Goal: Download file/media

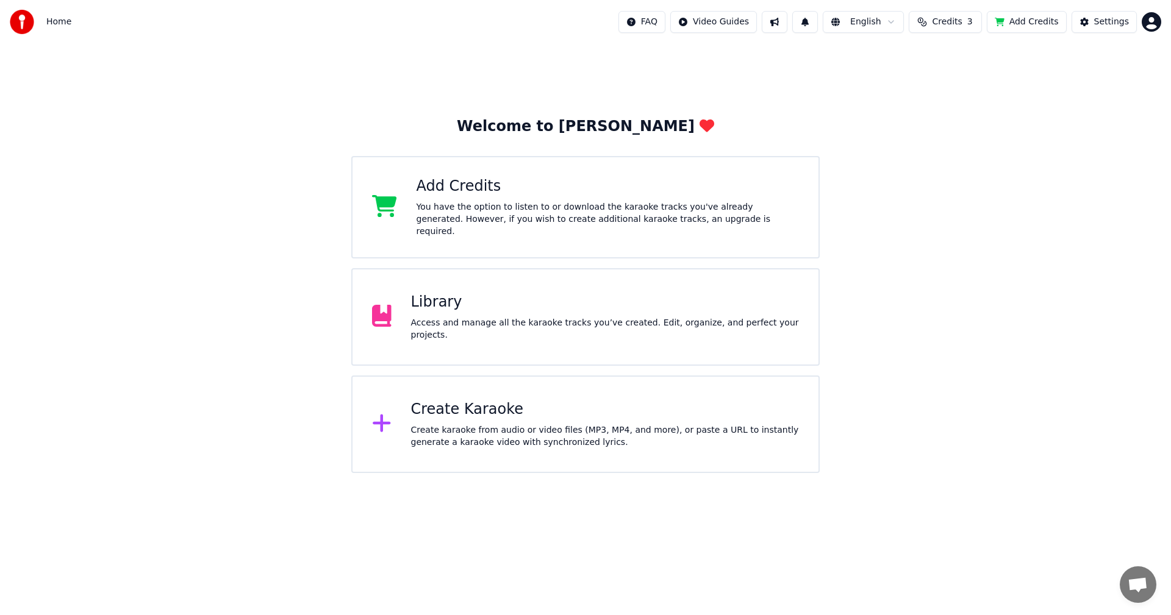
click at [550, 441] on div "Create karaoke from audio or video files (MP3, MP4, and more), or paste a URL t…" at bounding box center [605, 436] width 388 height 24
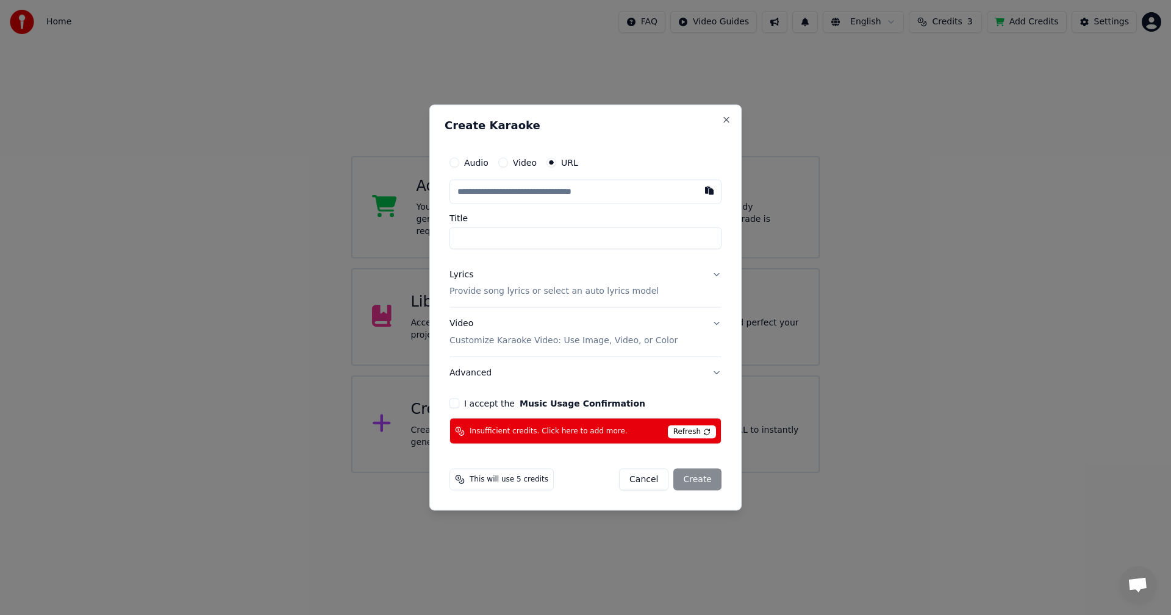
click at [651, 472] on button "Cancel" at bounding box center [643, 480] width 49 height 22
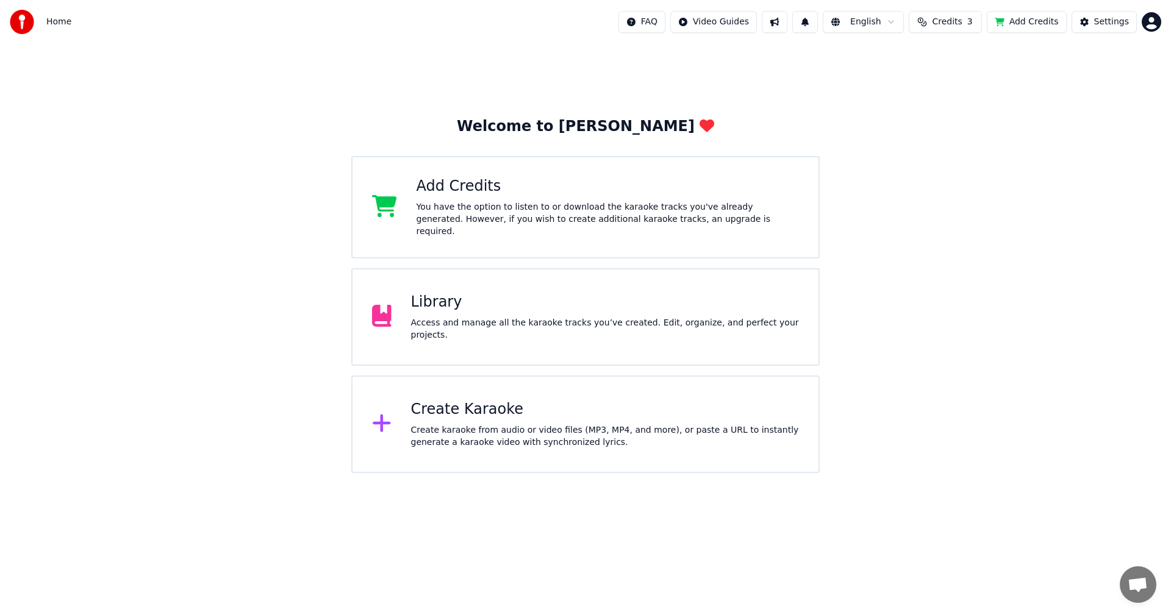
click at [560, 303] on div "Library" at bounding box center [605, 303] width 388 height 20
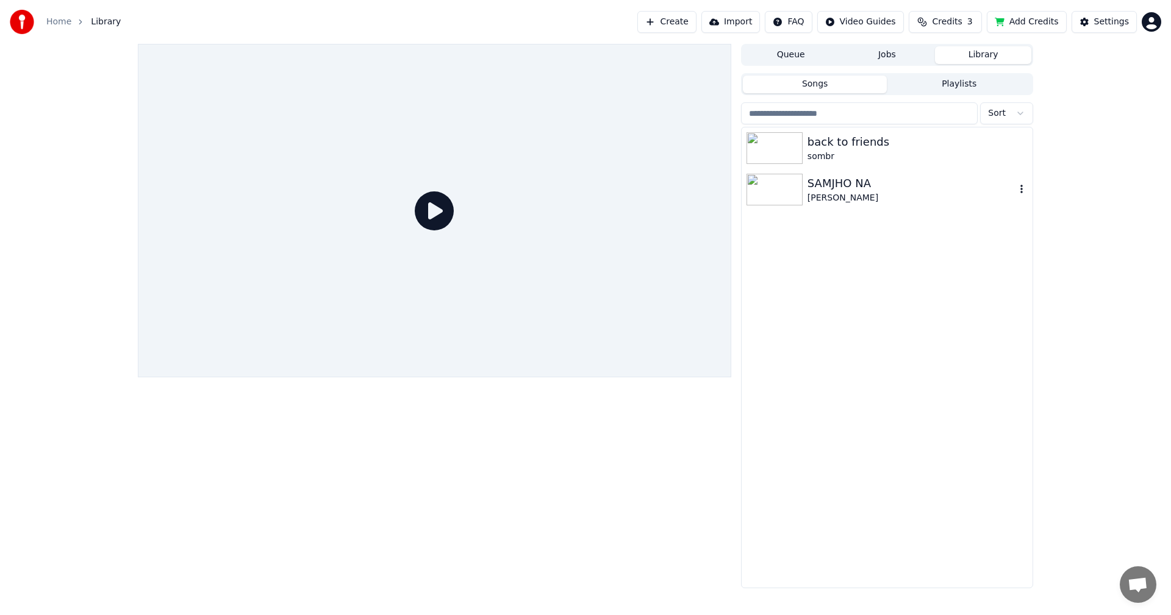
click at [776, 186] on img at bounding box center [774, 190] width 56 height 32
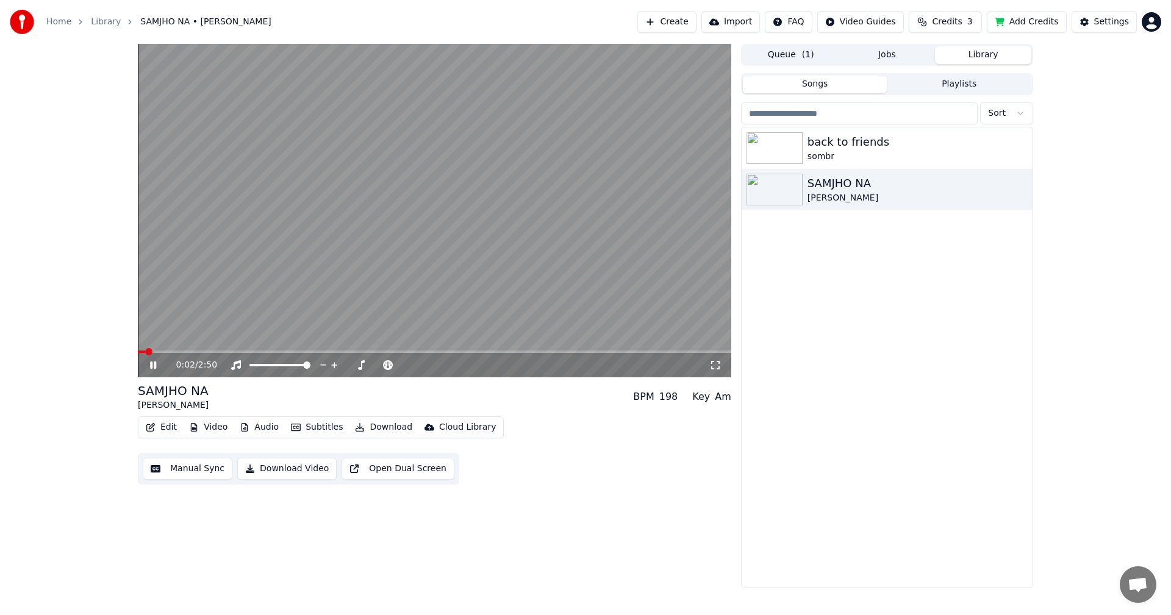
click at [192, 355] on div "0:02 / 2:50" at bounding box center [434, 365] width 593 height 24
click at [188, 349] on video at bounding box center [434, 211] width 593 height 334
click at [196, 351] on span at bounding box center [434, 352] width 593 height 2
click at [155, 360] on div "0:17 / 2:50" at bounding box center [435, 365] width 584 height 12
click at [150, 362] on icon at bounding box center [152, 365] width 7 height 9
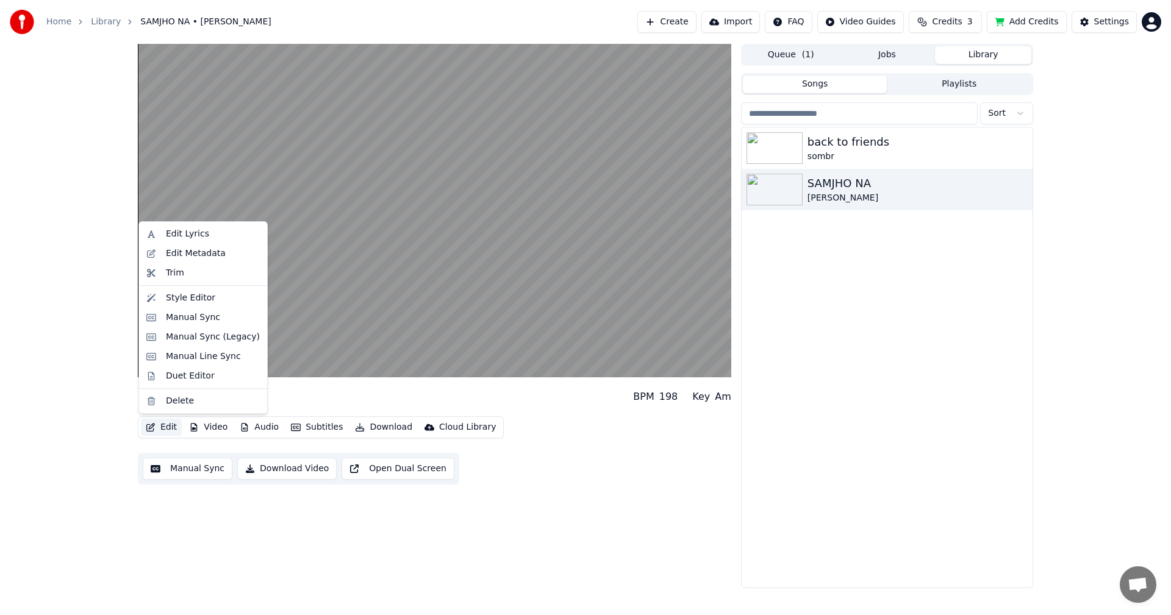
click at [165, 430] on button "Edit" at bounding box center [161, 427] width 41 height 17
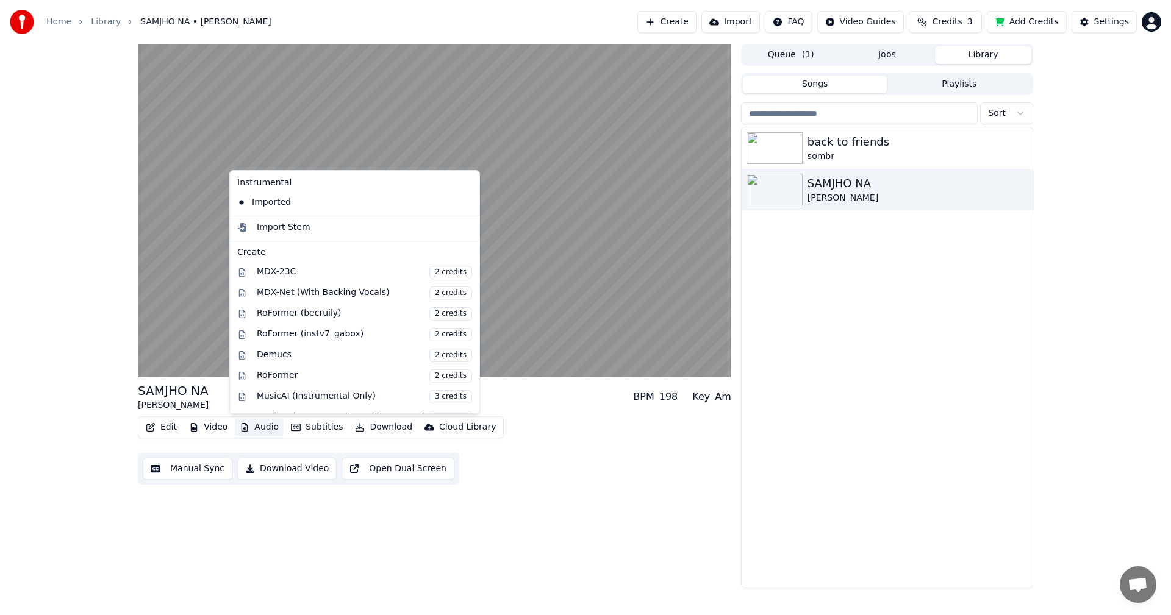
click at [439, 255] on div "Create" at bounding box center [354, 252] width 235 height 12
click at [541, 185] on video at bounding box center [434, 211] width 593 height 334
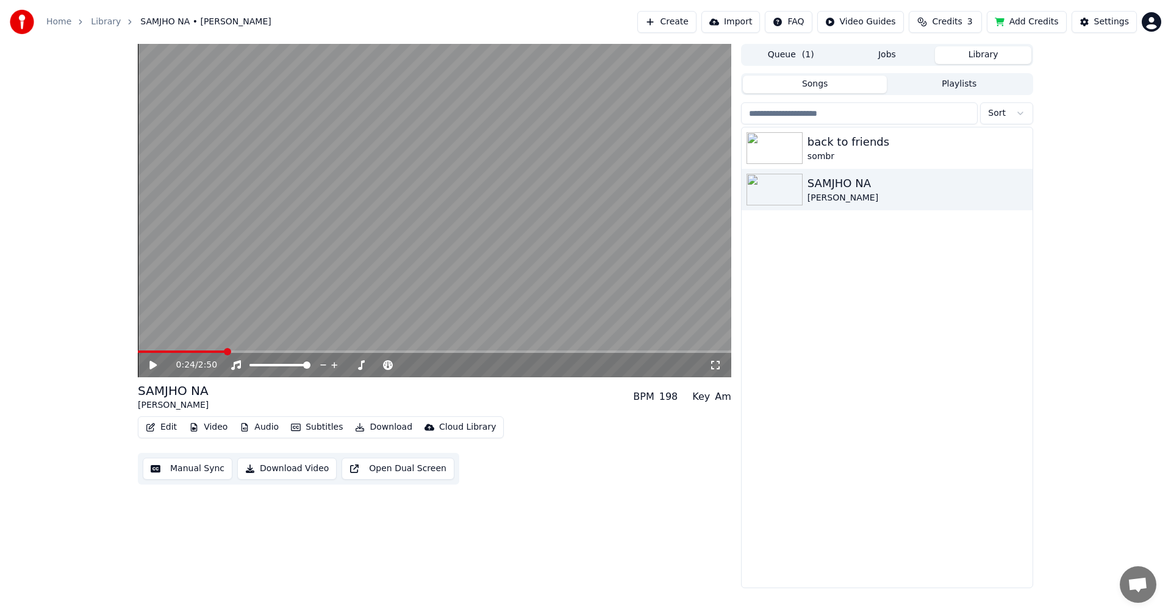
click at [493, 141] on video at bounding box center [434, 211] width 593 height 334
click at [149, 365] on icon at bounding box center [162, 365] width 29 height 10
click at [163, 428] on button "Edit" at bounding box center [161, 427] width 41 height 17
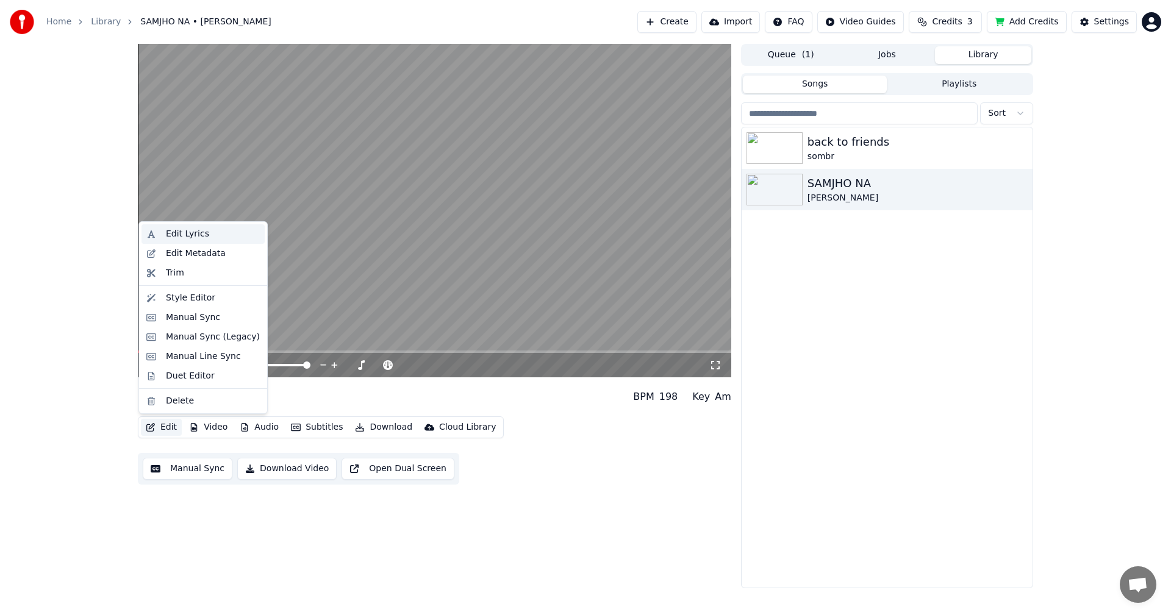
click at [202, 229] on div "Edit Lyrics" at bounding box center [187, 234] width 43 height 12
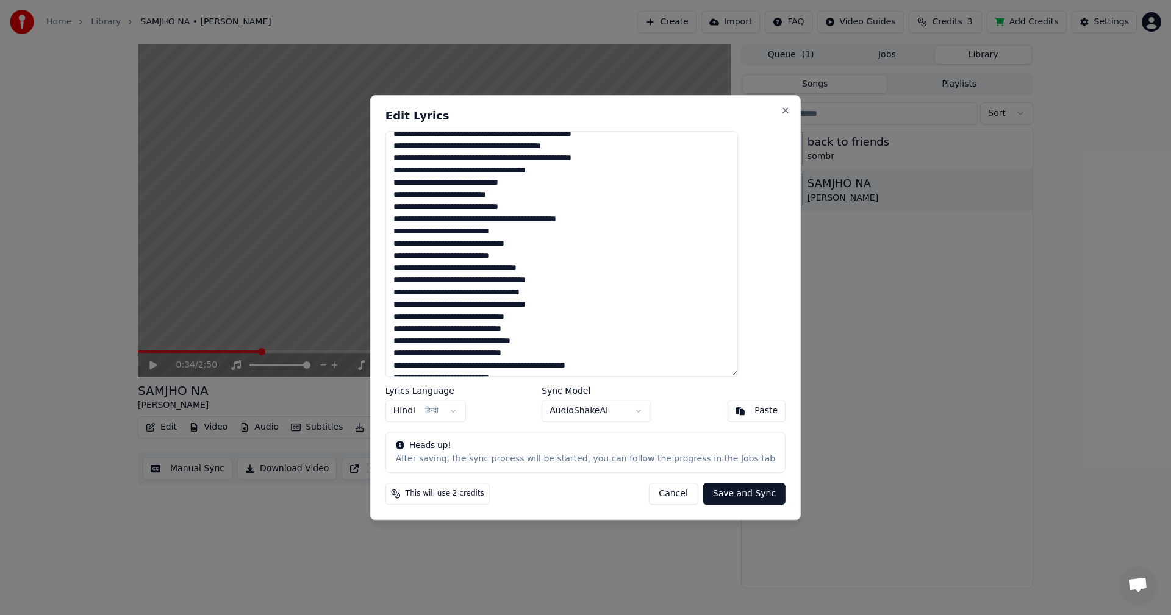
scroll to position [106, 0]
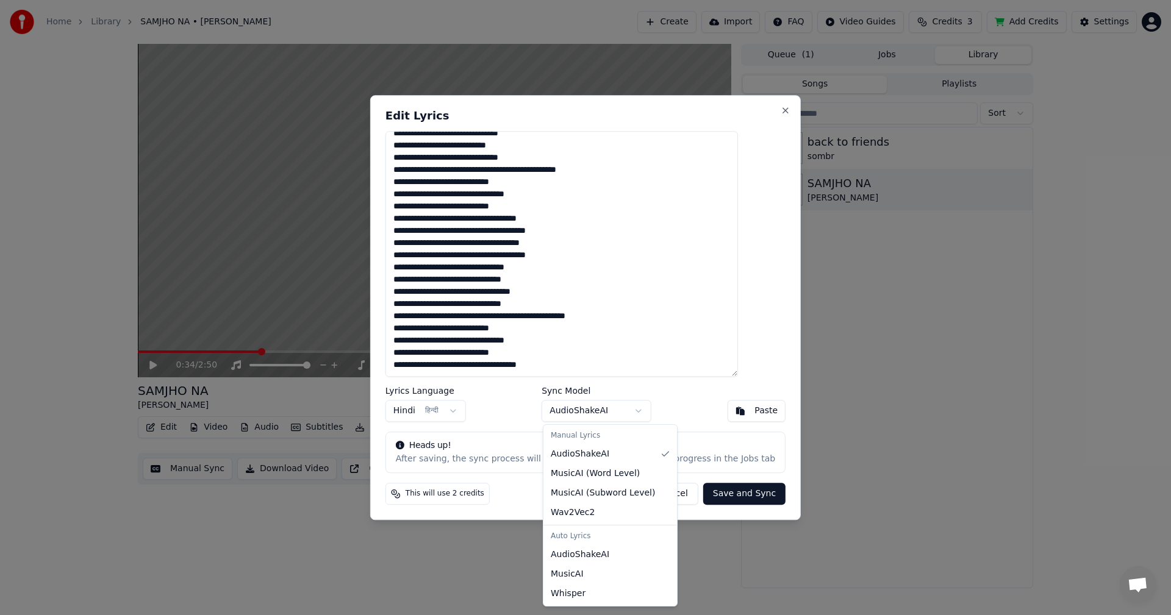
click at [643, 410] on body "Home Library SAMJHO NA • [PERSON_NAME] Create Import FAQ Video Guides Credits 3…" at bounding box center [585, 307] width 1171 height 615
click at [468, 449] on body "Home Library SAMJHO NA • [PERSON_NAME] Create Import FAQ Video Guides Credits 3…" at bounding box center [585, 307] width 1171 height 615
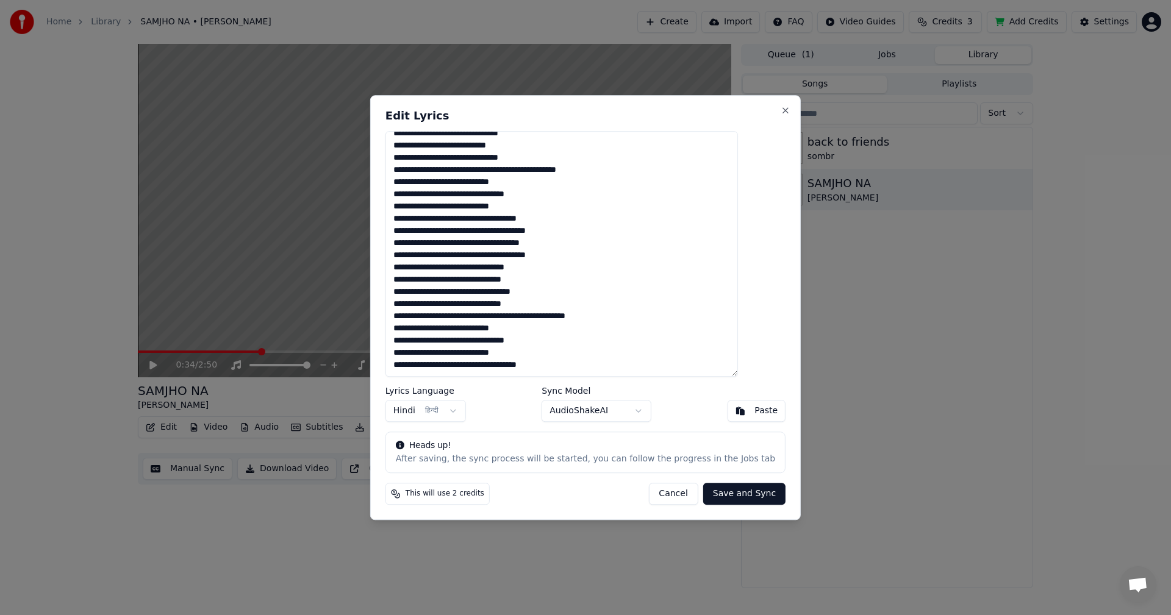
click at [657, 497] on button "Cancel" at bounding box center [672, 494] width 49 height 22
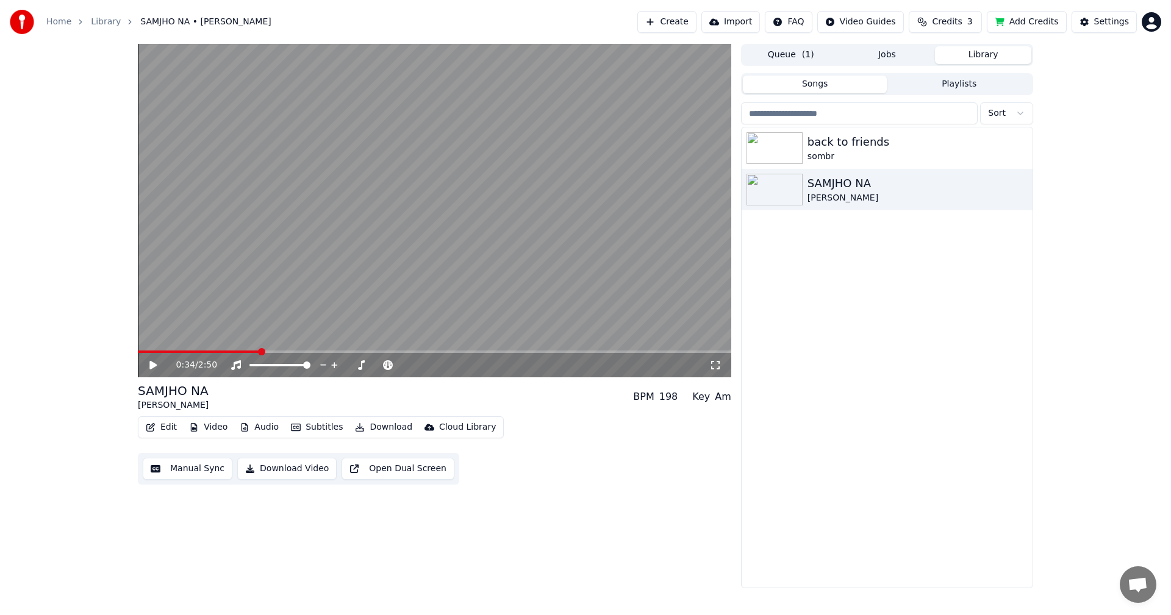
click at [208, 426] on button "Video" at bounding box center [208, 427] width 48 height 17
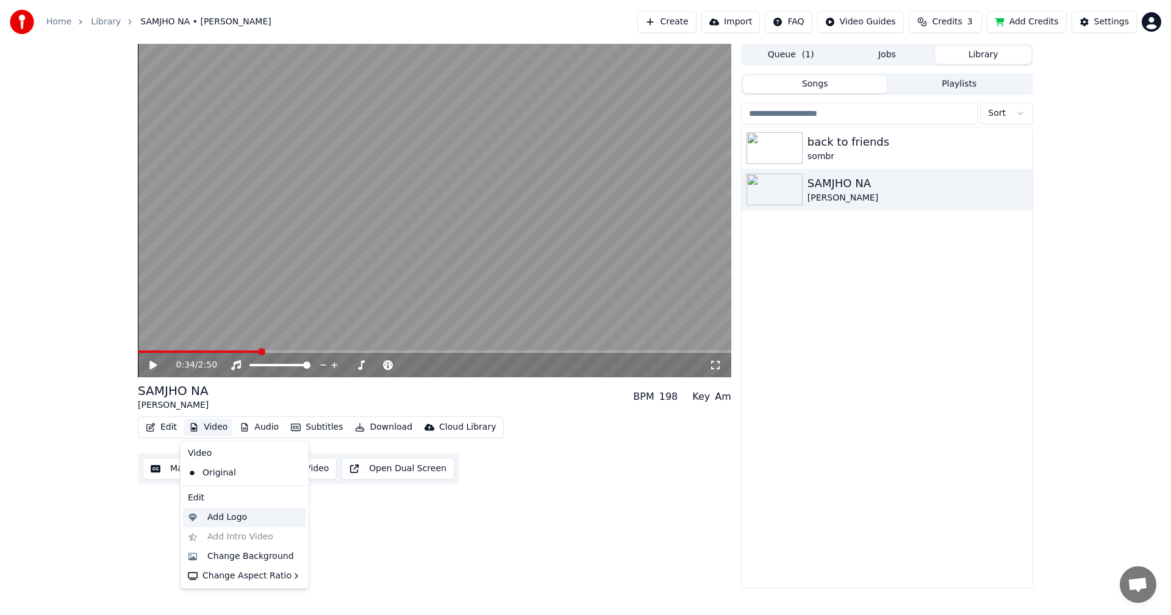
click at [246, 527] on div "Add Logo" at bounding box center [244, 518] width 123 height 20
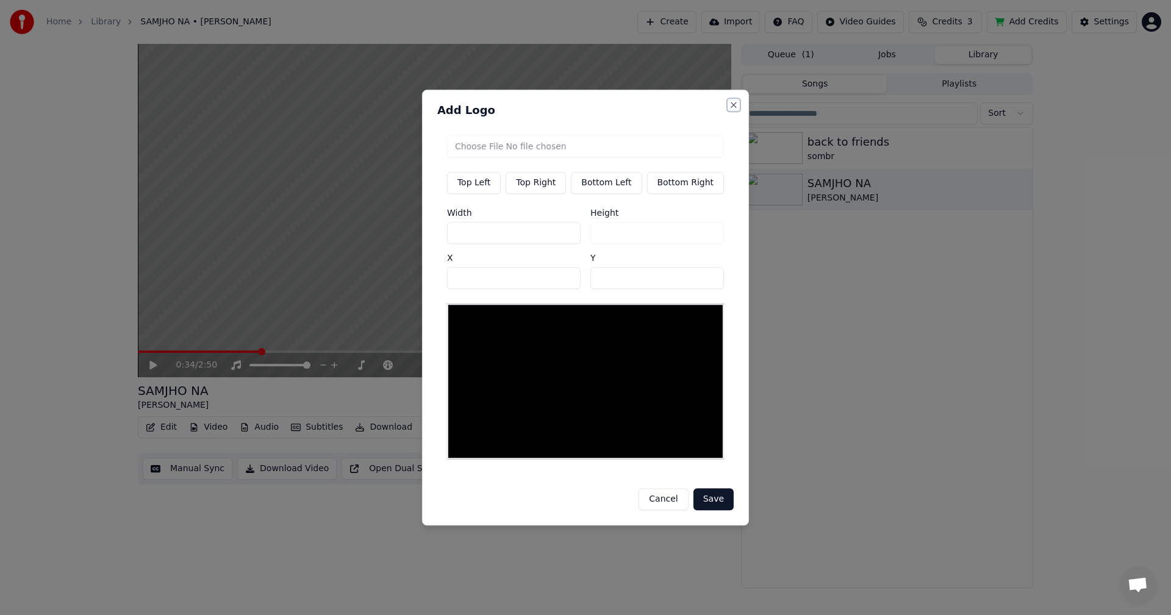
click at [729, 109] on button "Close" at bounding box center [734, 105] width 10 height 10
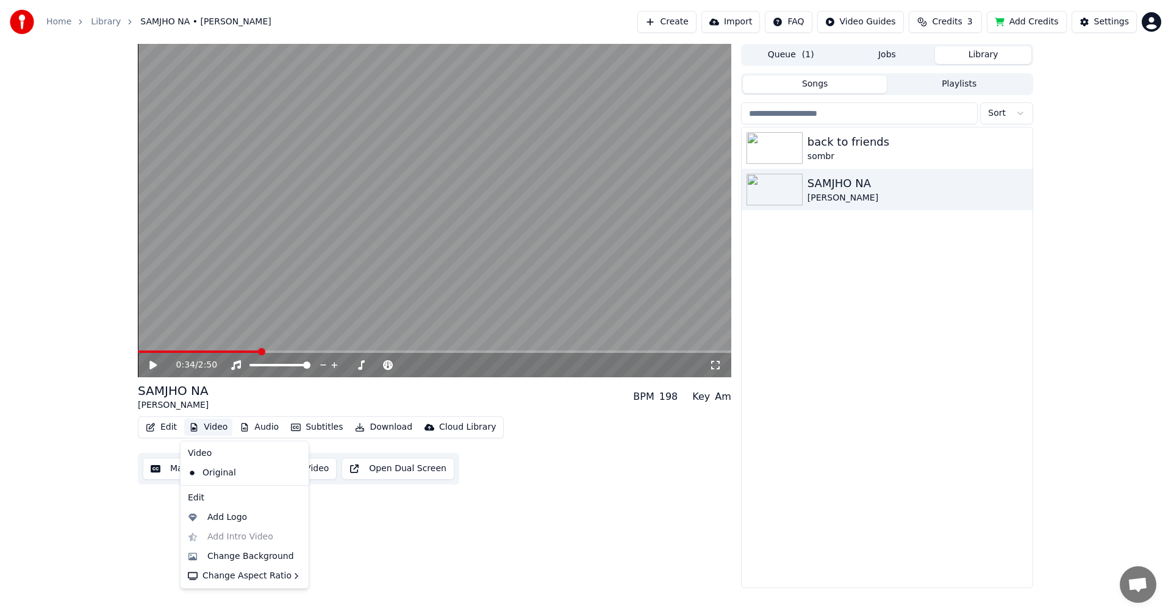
click at [202, 429] on button "Video" at bounding box center [208, 427] width 48 height 17
click at [268, 557] on div "Change Background" at bounding box center [250, 557] width 87 height 12
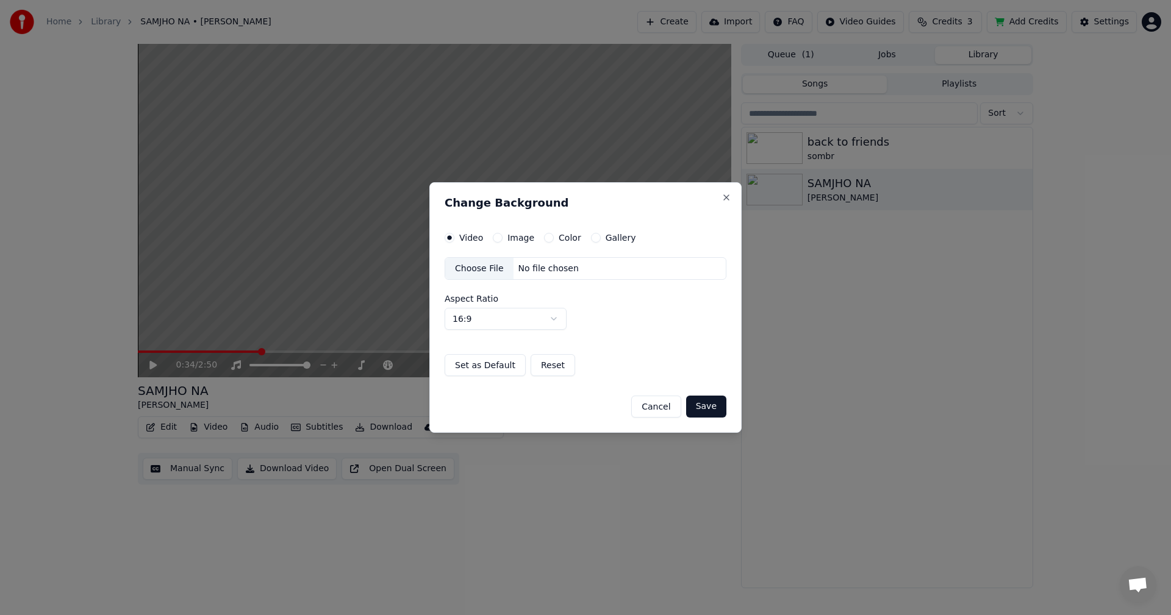
click at [500, 233] on div "Image" at bounding box center [513, 238] width 41 height 10
click at [499, 234] on button "Image" at bounding box center [498, 238] width 10 height 10
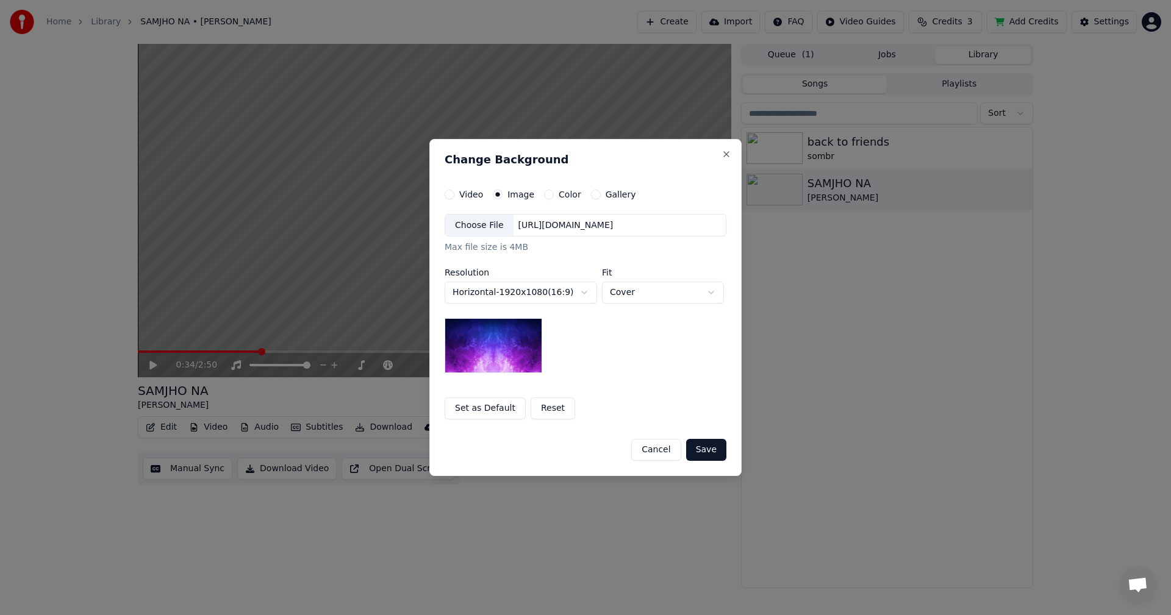
click at [501, 332] on img at bounding box center [493, 345] width 98 height 55
drag, startPoint x: 715, startPoint y: 447, endPoint x: 666, endPoint y: 448, distance: 48.2
click at [714, 447] on button "Save" at bounding box center [706, 450] width 40 height 22
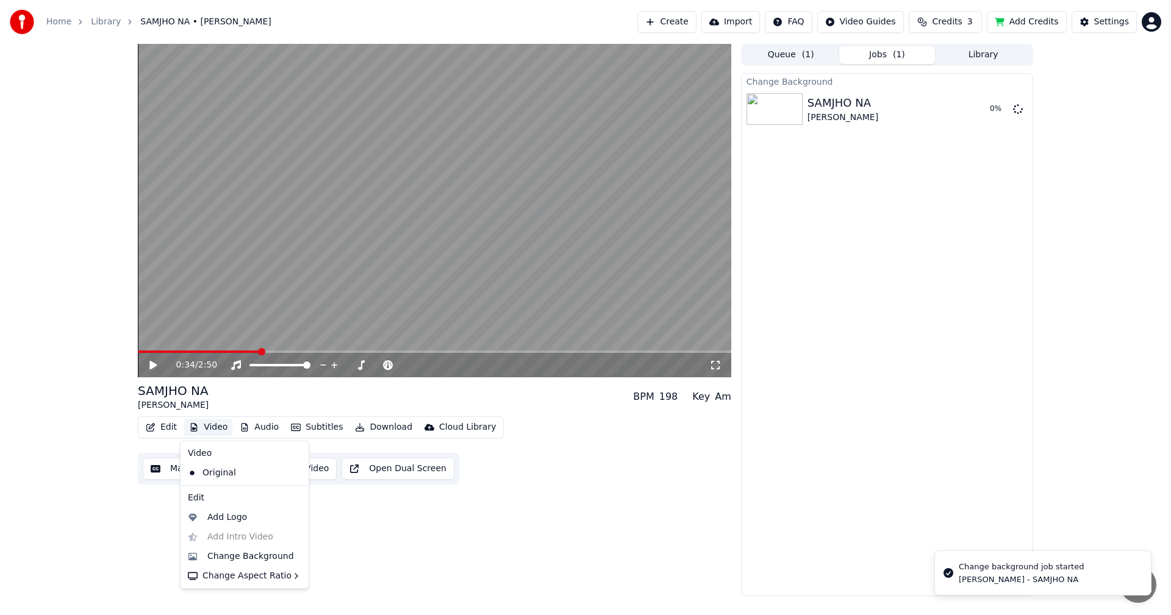
click at [207, 429] on button "Video" at bounding box center [208, 427] width 48 height 17
click at [248, 557] on div "Change Background" at bounding box center [250, 557] width 87 height 12
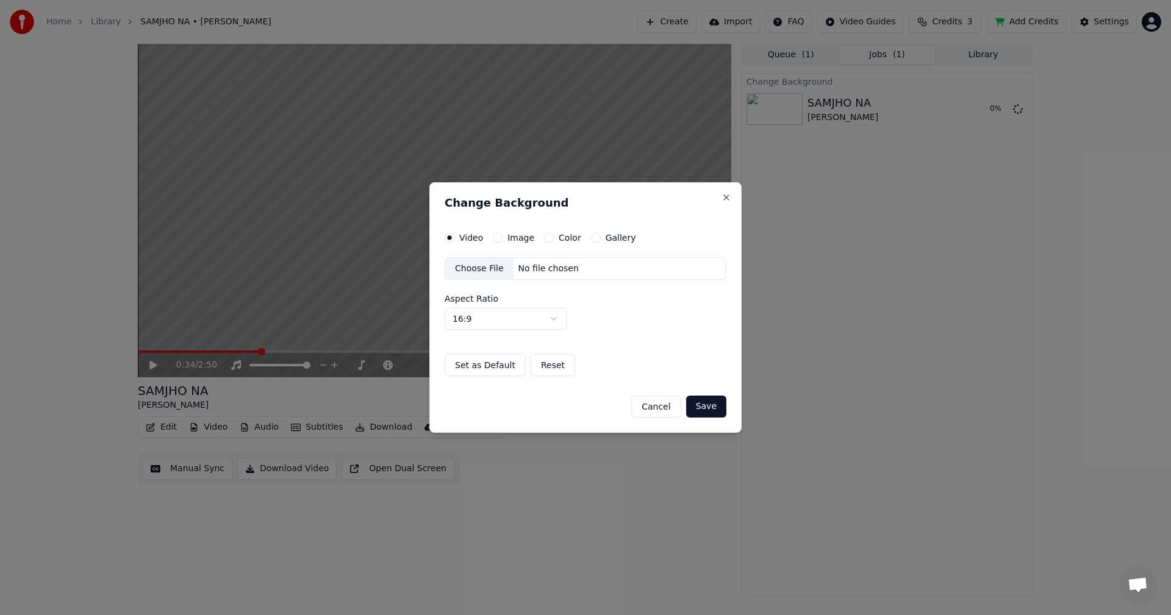
click at [498, 234] on button "Image" at bounding box center [498, 238] width 10 height 10
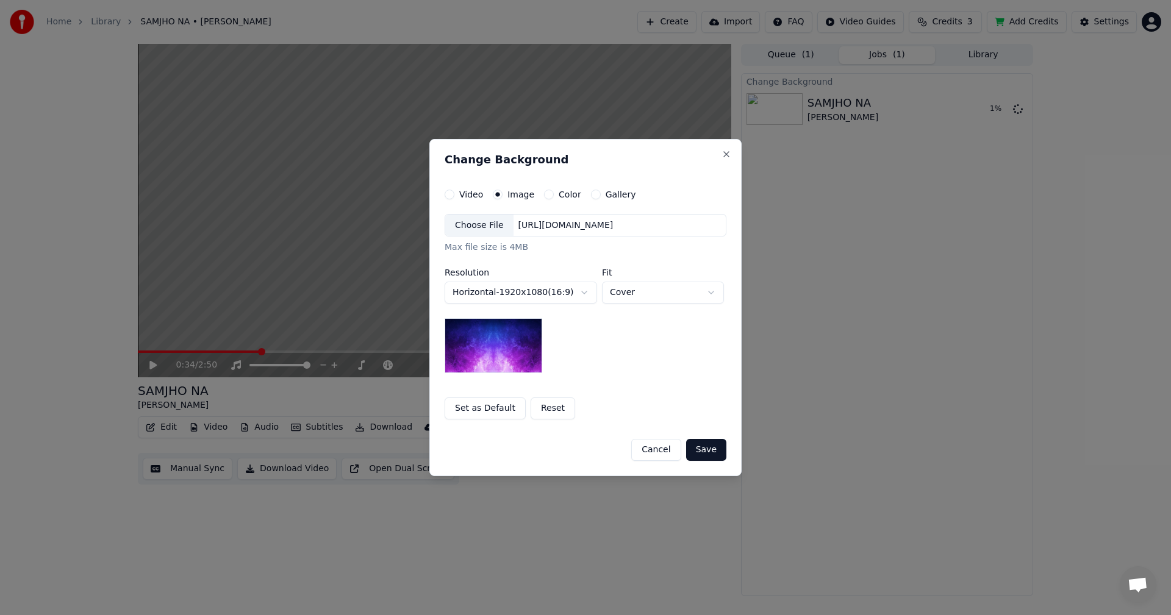
click at [498, 328] on img at bounding box center [493, 345] width 98 height 55
click at [498, 415] on button "Set as Default" at bounding box center [484, 409] width 81 height 22
click at [707, 450] on button "Save" at bounding box center [706, 450] width 40 height 22
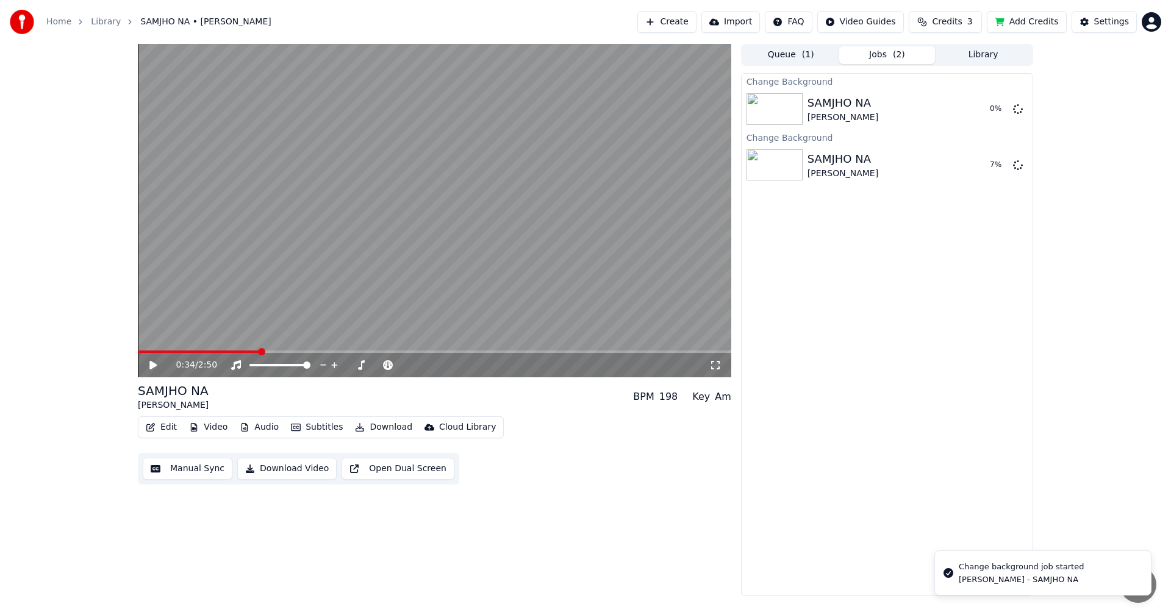
click at [214, 359] on div "0:34 / 2:50" at bounding box center [434, 365] width 593 height 24
click at [219, 351] on span at bounding box center [199, 352] width 122 height 2
click at [155, 366] on icon at bounding box center [152, 365] width 7 height 9
click at [847, 533] on div "Change Background SAMJHO NA [PERSON_NAME] 0 % Change Background SAMJHO NA [PERS…" at bounding box center [887, 334] width 292 height 523
click at [308, 346] on video at bounding box center [434, 211] width 593 height 334
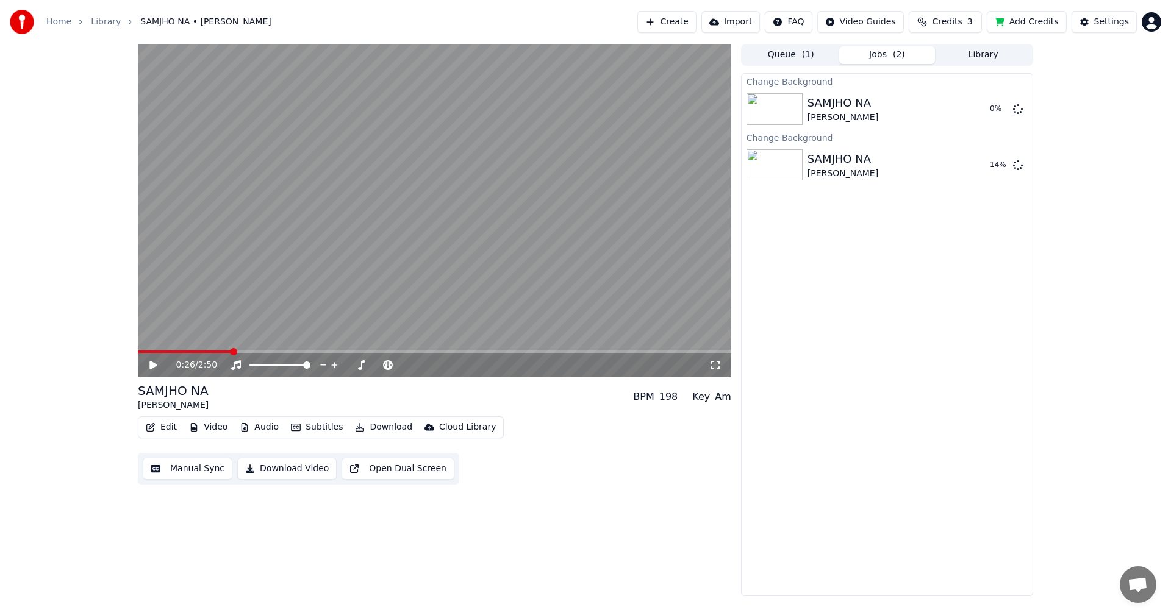
click at [311, 349] on video at bounding box center [434, 211] width 593 height 334
click at [265, 229] on video at bounding box center [434, 211] width 593 height 334
click at [150, 368] on icon at bounding box center [152, 365] width 7 height 9
click at [208, 430] on button "Video" at bounding box center [208, 427] width 48 height 17
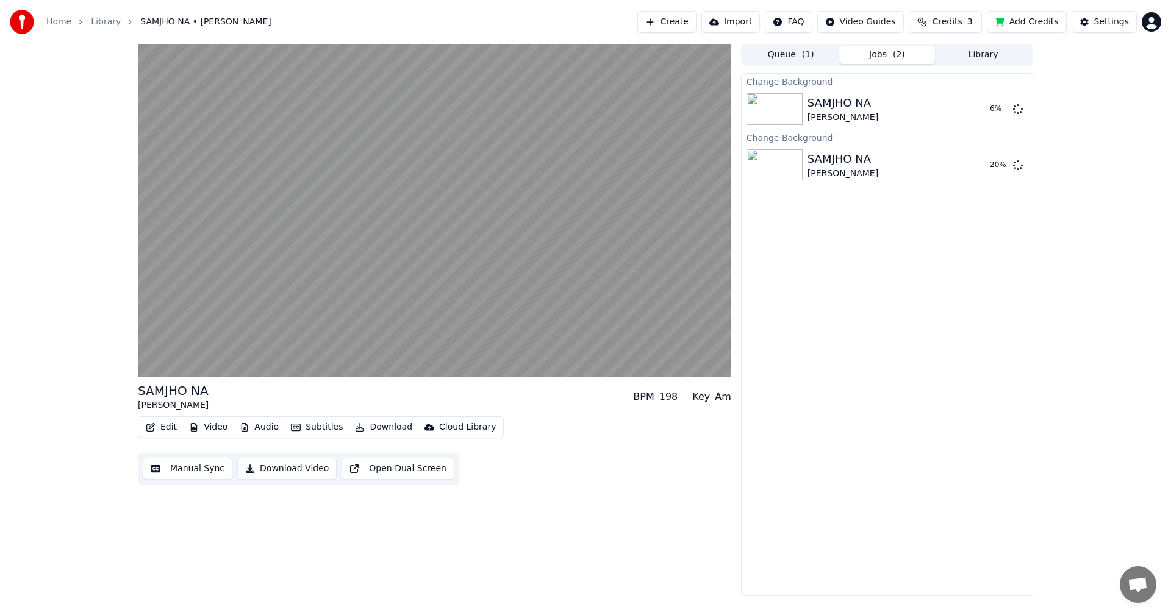
click at [550, 496] on div "SAMJHO NA [PERSON_NAME] BPM 198 Key Am Edit Video Audio Subtitles Download Clou…" at bounding box center [434, 320] width 593 height 552
click at [261, 423] on button "Audio" at bounding box center [259, 427] width 49 height 17
click at [254, 428] on button "Audio" at bounding box center [259, 427] width 49 height 17
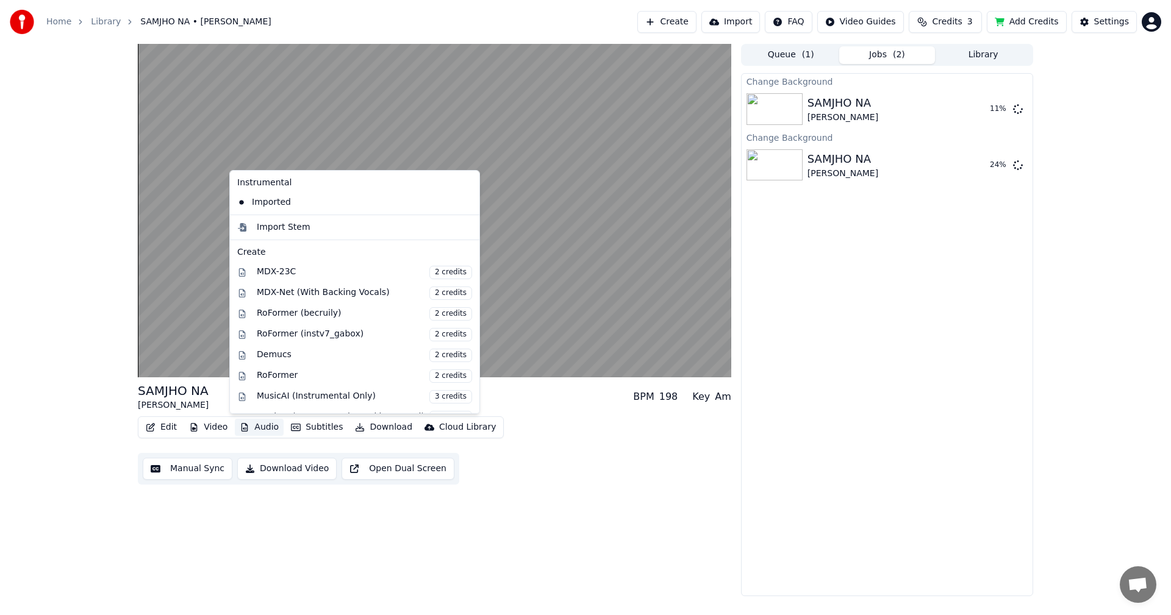
click at [253, 428] on button "Audio" at bounding box center [259, 427] width 49 height 17
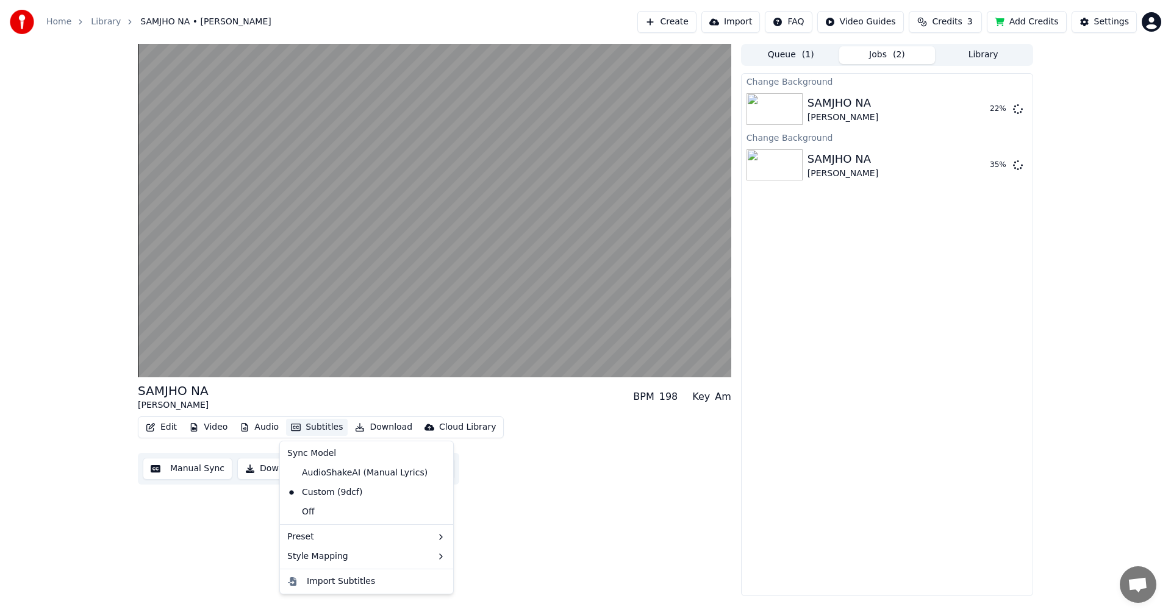
click at [313, 431] on button "Subtitles" at bounding box center [317, 427] width 62 height 17
click at [302, 419] on button "Subtitles" at bounding box center [317, 427] width 62 height 17
drag, startPoint x: 324, startPoint y: 477, endPoint x: 349, endPoint y: 474, distance: 25.8
click at [349, 474] on div "AudioShakeAI (Manual Lyrics)" at bounding box center [357, 473] width 150 height 20
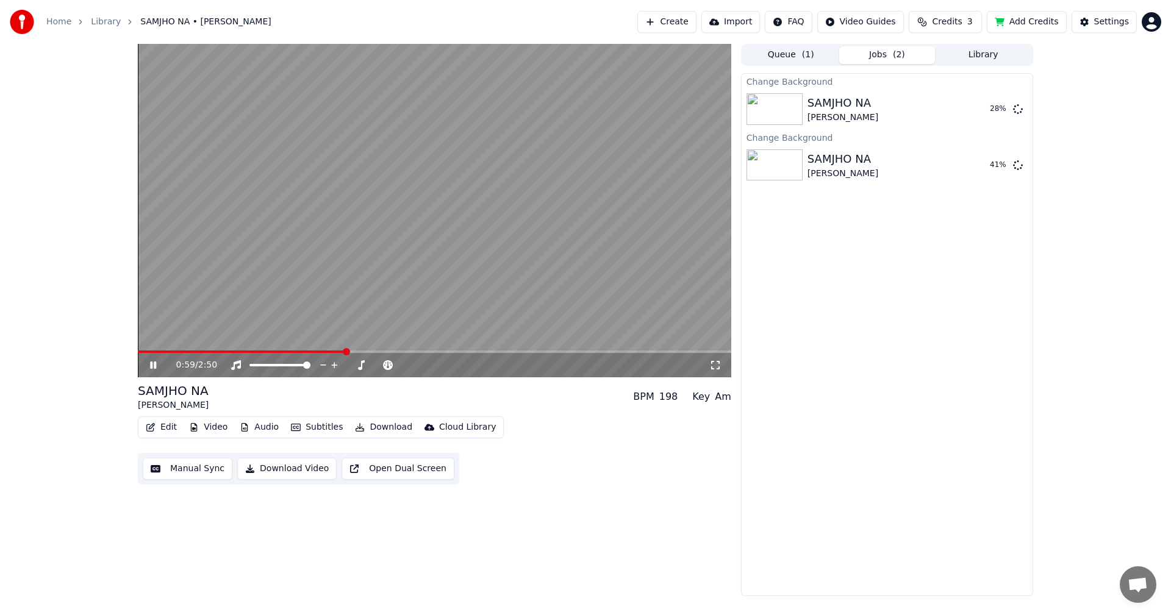
click at [309, 434] on button "Subtitles" at bounding box center [317, 427] width 62 height 17
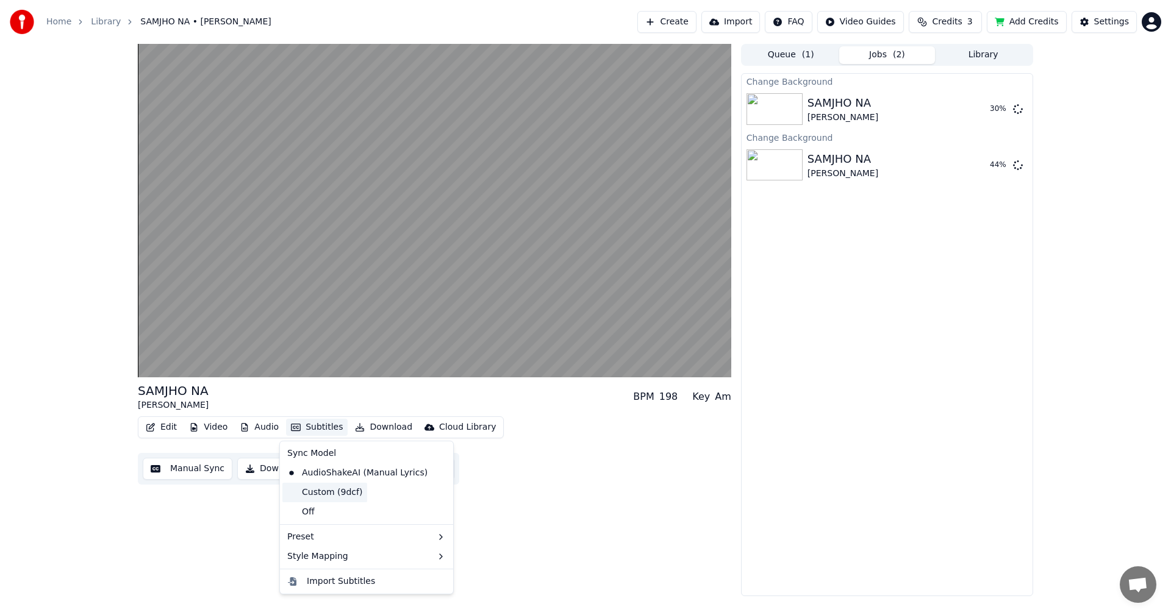
click at [336, 491] on div "Custom (9dcf)" at bounding box center [324, 493] width 85 height 20
click at [383, 426] on button "Download" at bounding box center [383, 427] width 67 height 17
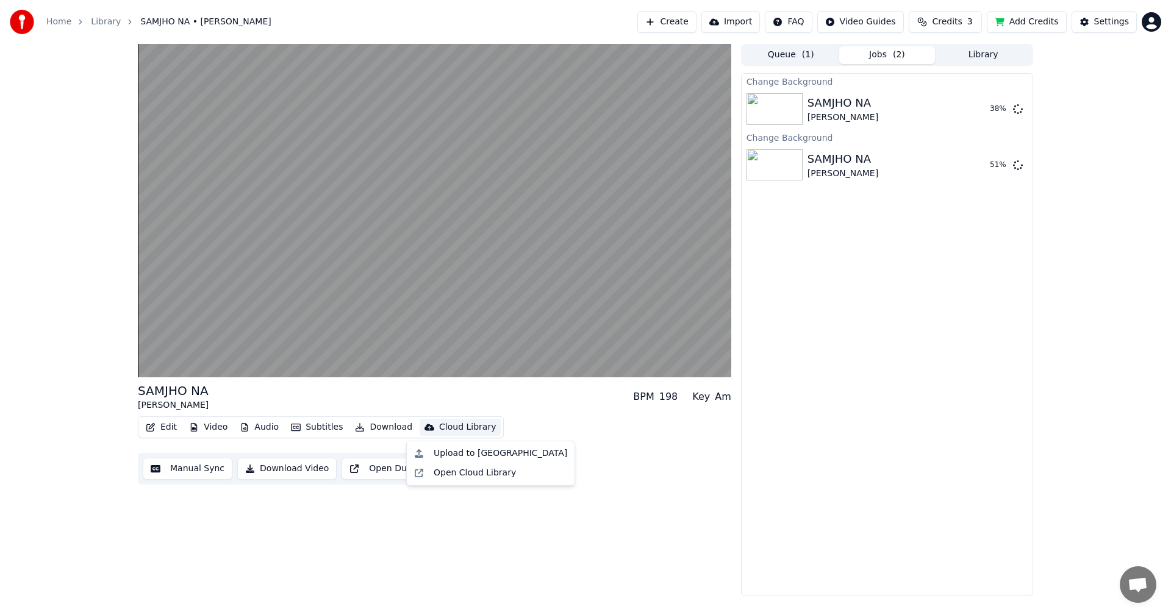
click at [159, 497] on div "SAMJHO NA [PERSON_NAME] BPM 198 Key Am Edit Video Audio Subtitles Download Clou…" at bounding box center [434, 320] width 593 height 552
click at [171, 427] on button "Edit" at bounding box center [161, 427] width 41 height 17
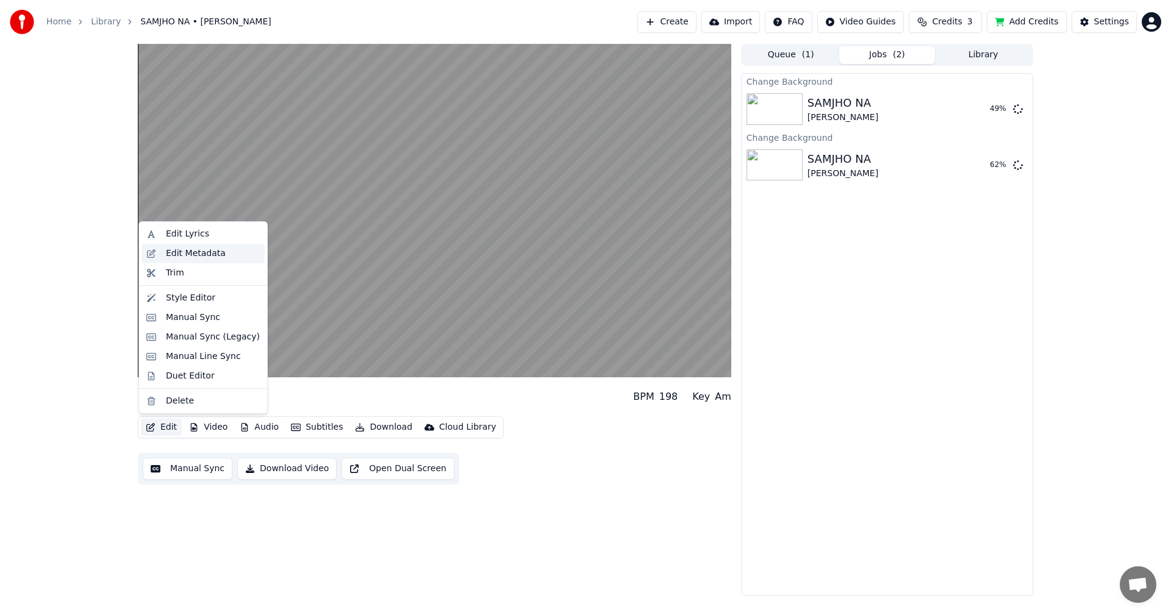
click at [204, 254] on div "Edit Metadata" at bounding box center [196, 254] width 60 height 12
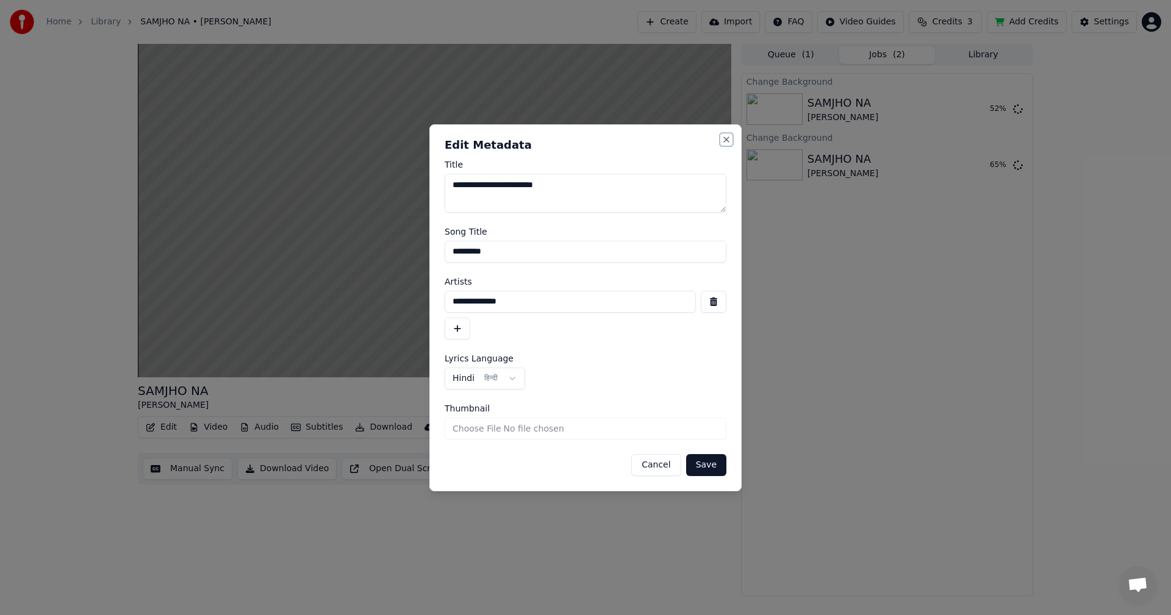
click at [724, 140] on button "Close" at bounding box center [726, 140] width 10 height 10
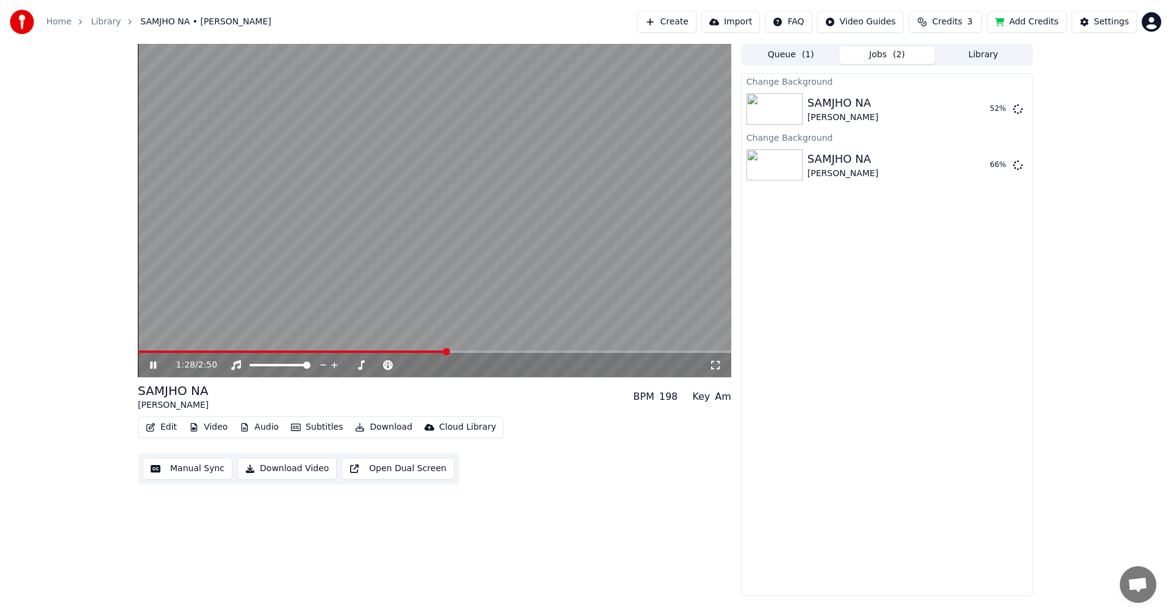
click at [162, 425] on button "Edit" at bounding box center [161, 427] width 41 height 17
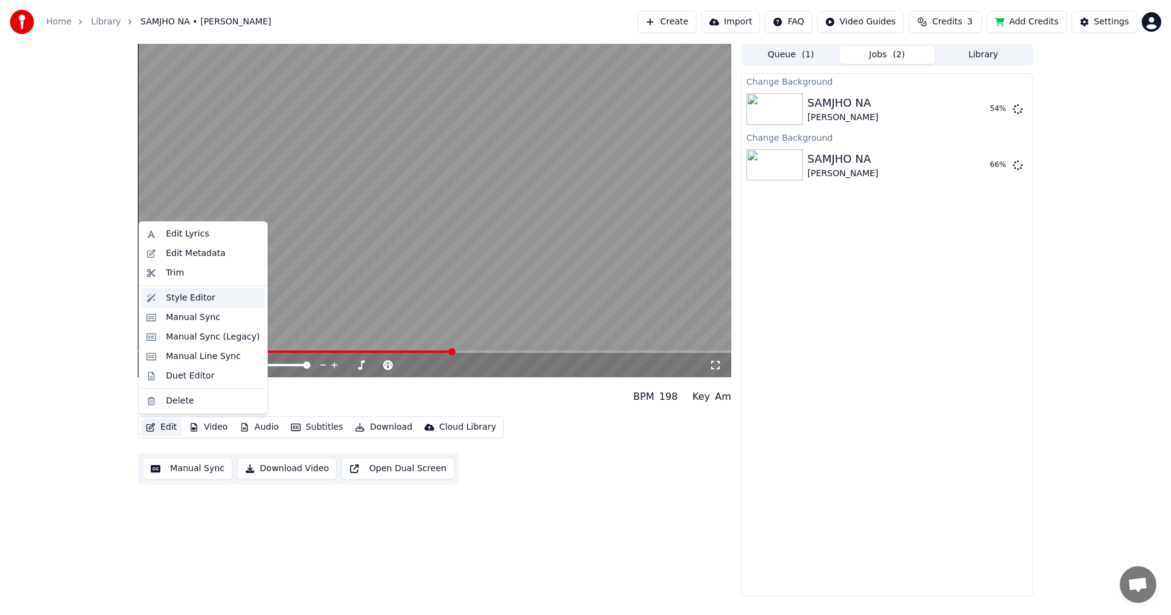
click at [196, 298] on div "Style Editor" at bounding box center [190, 298] width 49 height 12
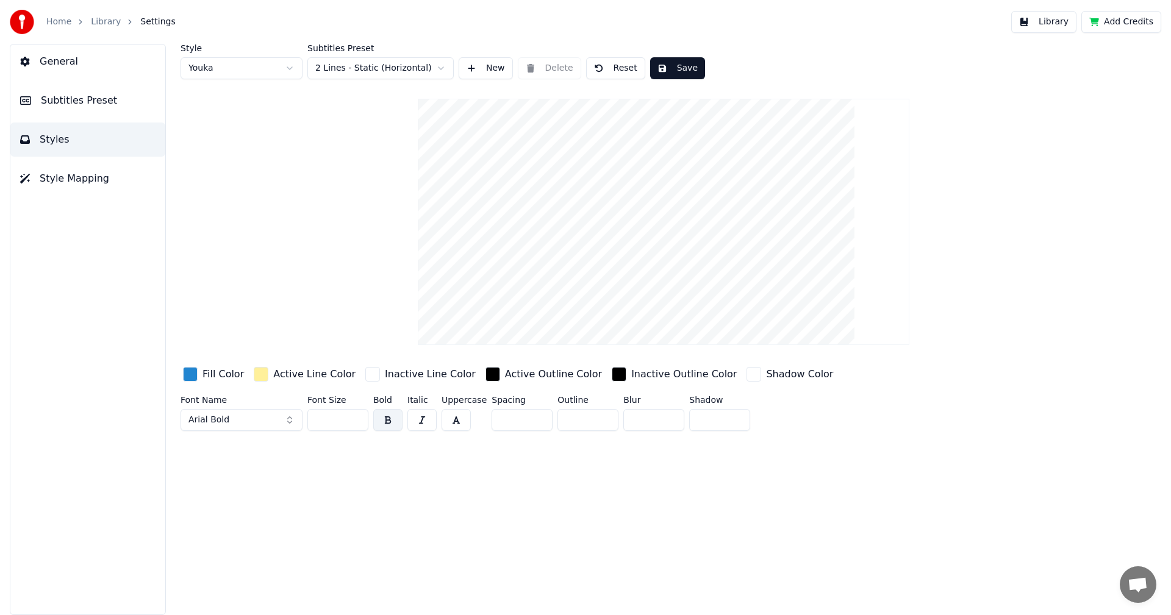
click at [263, 72] on html "Home Library Settings Library Add Credits General Subtitles Preset Styles Style…" at bounding box center [585, 307] width 1171 height 615
click at [666, 58] on button "Save" at bounding box center [677, 68] width 55 height 22
click at [91, 69] on button "General" at bounding box center [87, 62] width 155 height 34
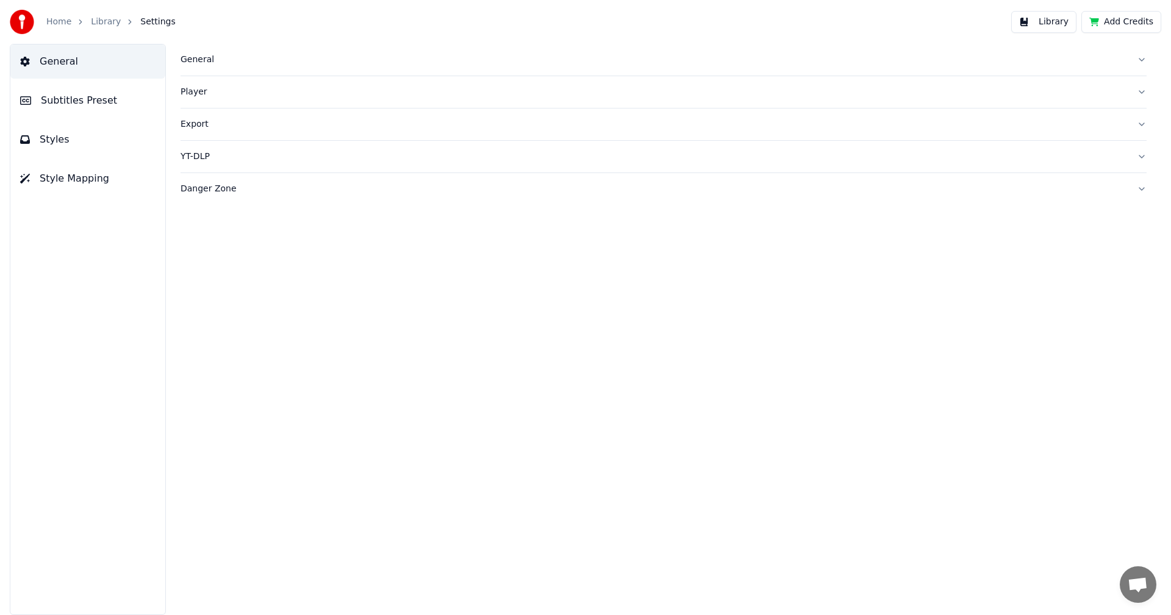
click at [205, 62] on div "General" at bounding box center [653, 60] width 946 height 12
click at [187, 61] on div "General" at bounding box center [653, 60] width 946 height 12
click at [75, 154] on button "Styles" at bounding box center [87, 140] width 155 height 34
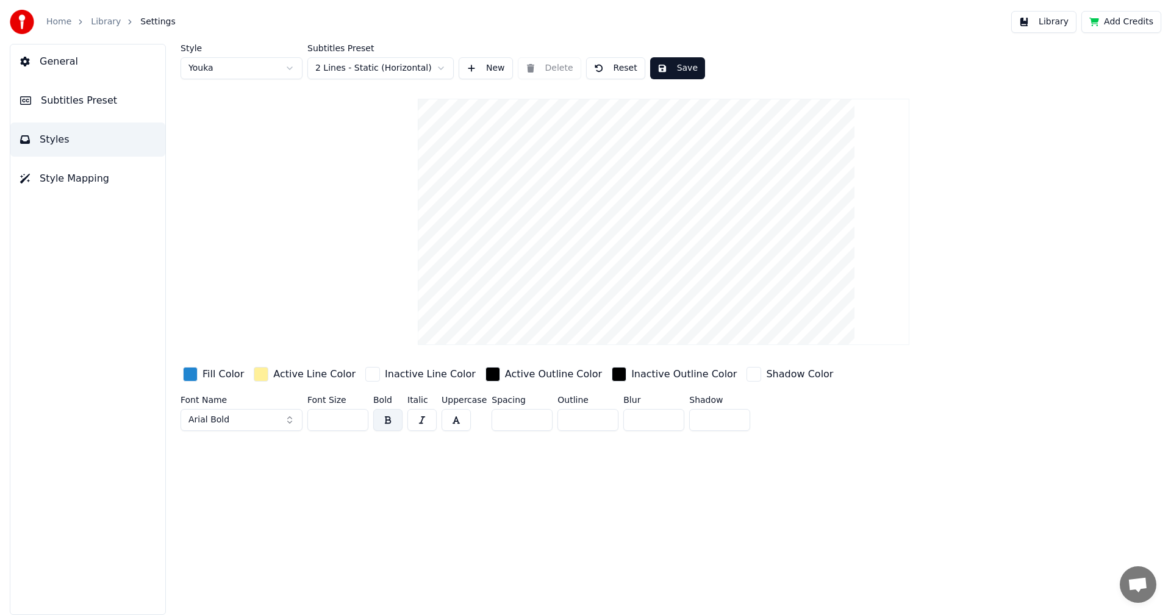
click at [76, 179] on span "Style Mapping" at bounding box center [75, 178] width 70 height 15
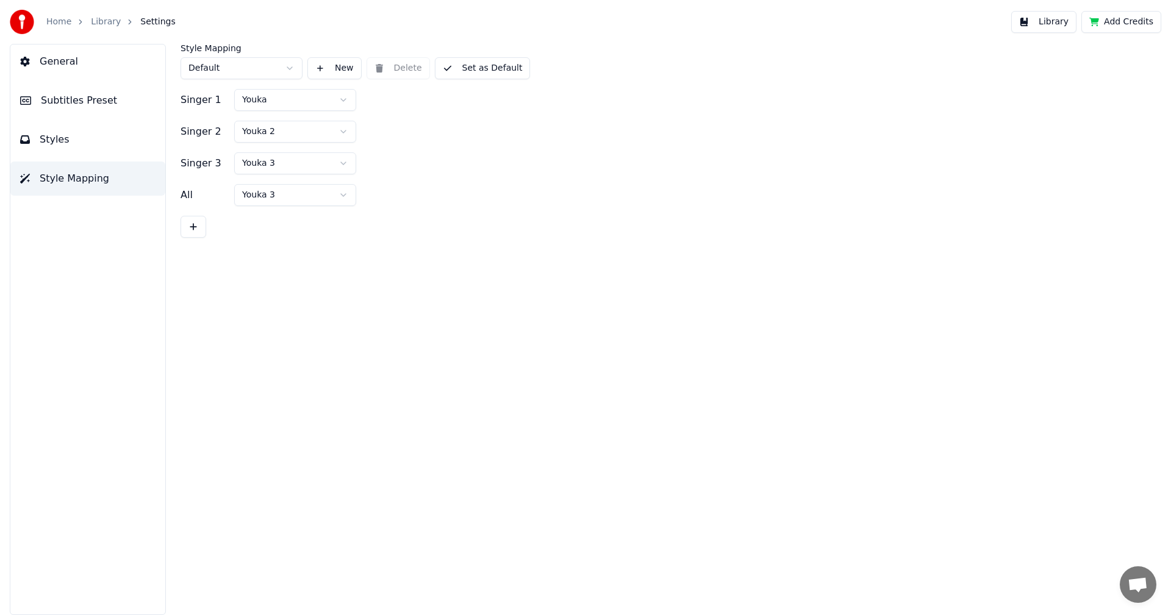
click at [77, 158] on div "General Subtitles Preset Styles Style Mapping" at bounding box center [88, 329] width 156 height 571
click at [77, 149] on button "Styles" at bounding box center [87, 140] width 155 height 34
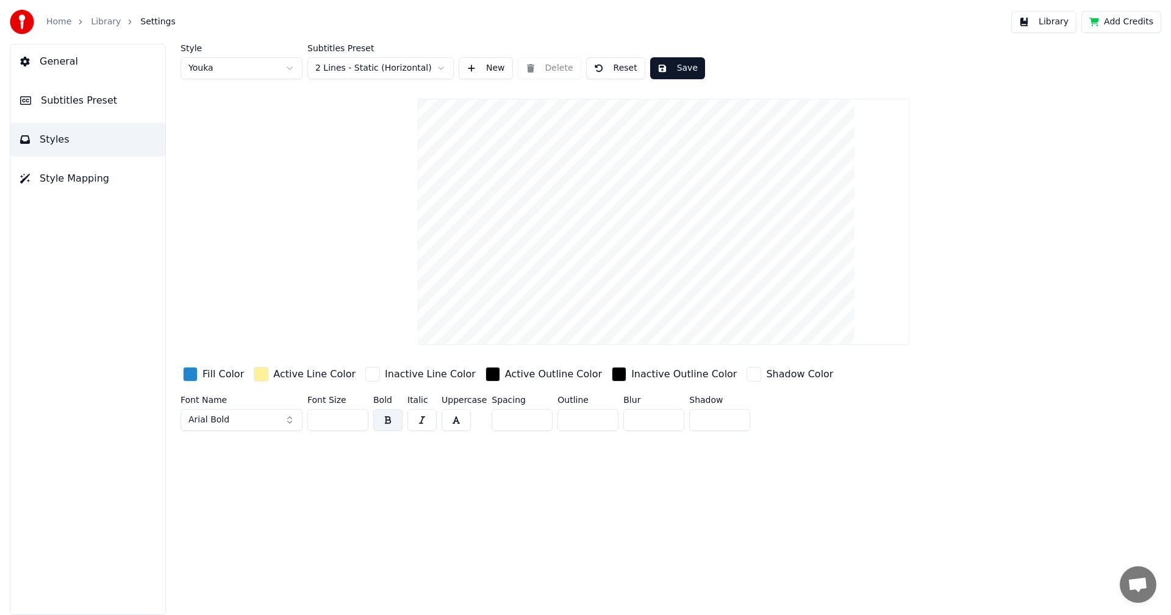
click at [246, 423] on button "Arial Bold" at bounding box center [241, 420] width 122 height 22
click at [259, 351] on div "Arial Bold" at bounding box center [251, 355] width 87 height 12
click at [243, 425] on button "Arial Bold" at bounding box center [241, 420] width 122 height 22
click at [250, 369] on div "Arial Bold Italic" at bounding box center [251, 375] width 87 height 12
click at [240, 421] on span "Arial Bold Italic" at bounding box center [220, 420] width 64 height 12
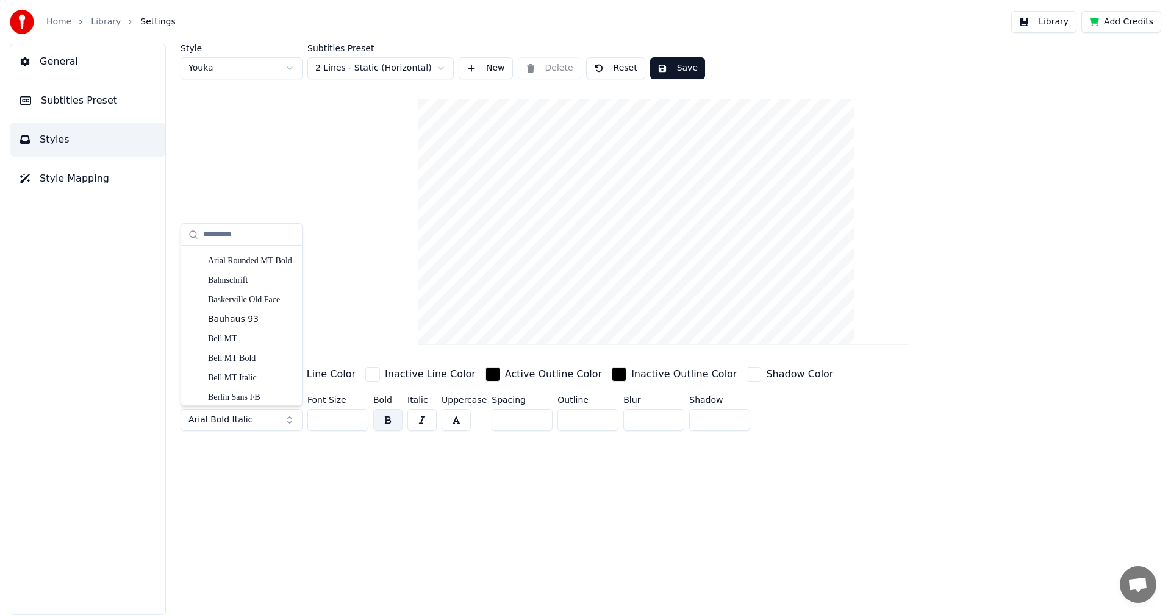
scroll to position [244, 0]
click at [243, 362] on div "Bell MT Italic" at bounding box center [251, 365] width 87 height 12
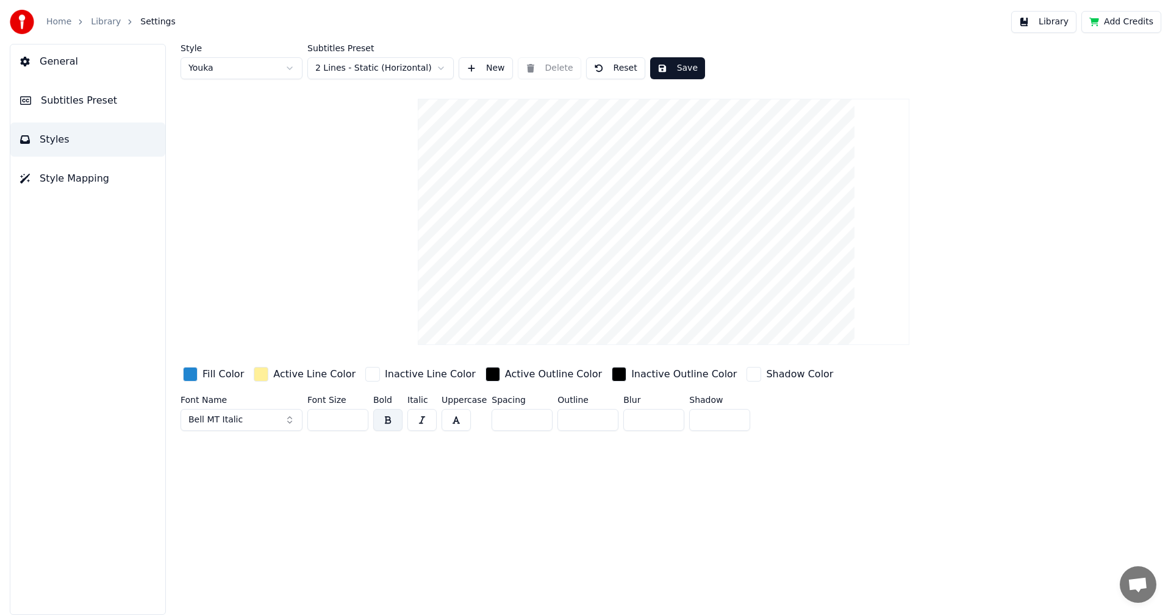
drag, startPoint x: 716, startPoint y: 158, endPoint x: 638, endPoint y: 179, distance: 80.9
click at [638, 179] on video at bounding box center [663, 222] width 491 height 246
click at [359, 60] on html "Home Library Settings Library Add Credits General Subtitles Preset Styles Style…" at bounding box center [585, 307] width 1171 height 615
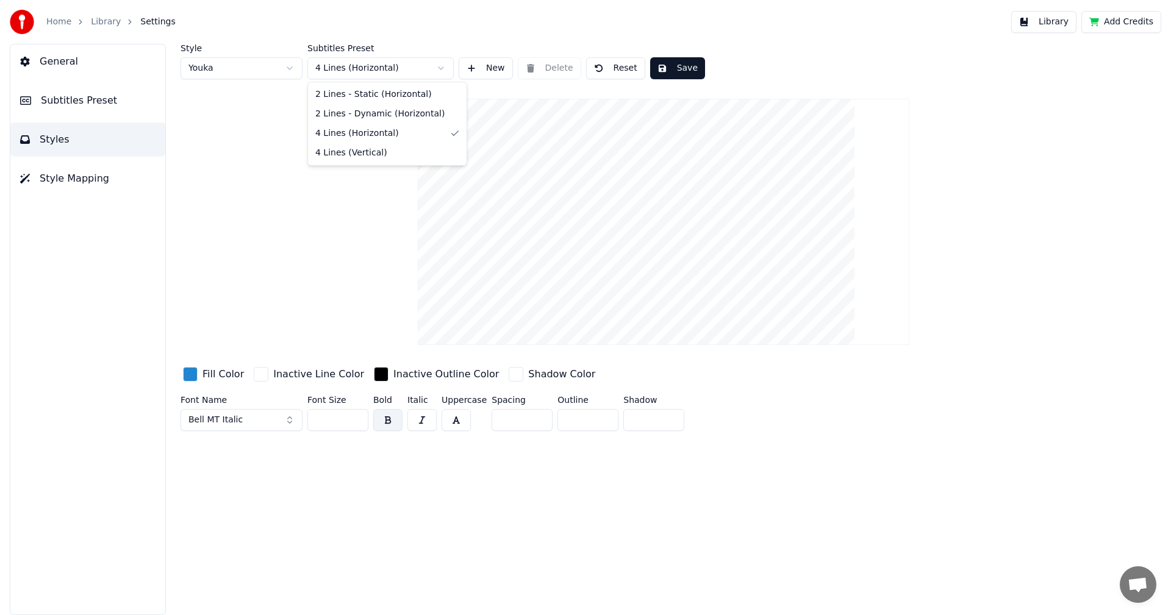
click at [397, 68] on html "Home Library Settings Library Add Credits General Subtitles Preset Styles Style…" at bounding box center [585, 307] width 1171 height 615
click at [375, 72] on html "Home Library Settings Library Add Credits General Subtitles Preset Styles Style…" at bounding box center [585, 307] width 1171 height 615
click at [369, 66] on html "Home Library Settings Library Add Credits General Subtitles Preset Styles Style…" at bounding box center [585, 307] width 1171 height 615
click at [398, 66] on html "Home Library Settings Library Add Credits General Subtitles Preset Styles Style…" at bounding box center [585, 307] width 1171 height 615
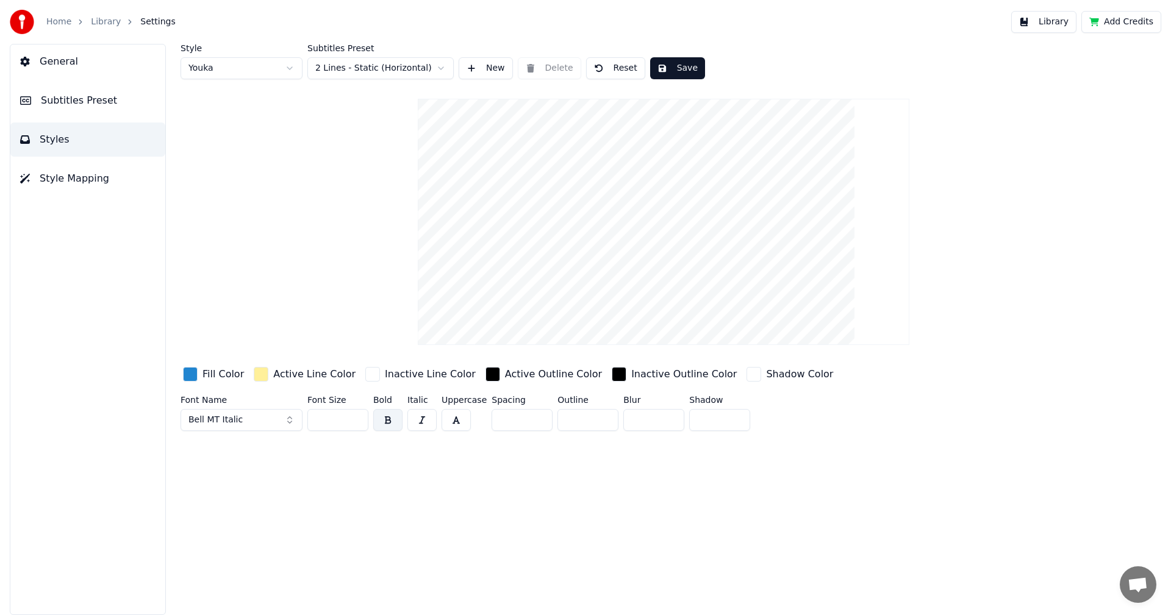
click at [497, 66] on button "New" at bounding box center [486, 68] width 54 height 22
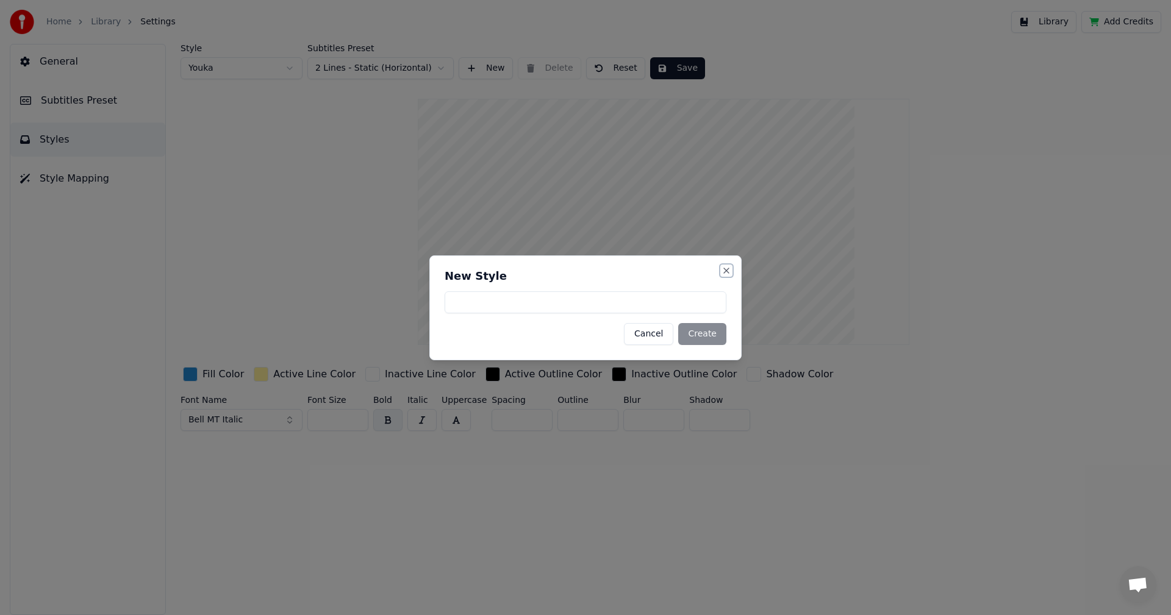
click at [726, 269] on button "Close" at bounding box center [726, 271] width 10 height 10
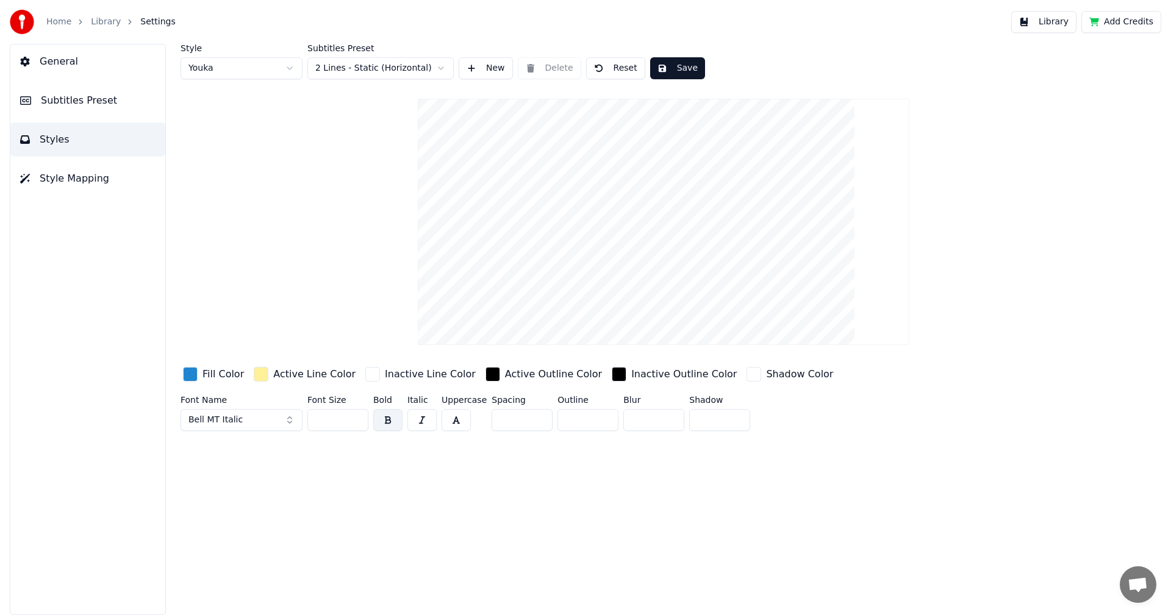
click at [278, 79] on html "Home Library Settings Library Add Credits General Subtitles Preset Styles Style…" at bounding box center [585, 307] width 1171 height 615
click at [254, 421] on html "Home Library Settings Library Add Credits General Subtitles Preset Styles Style…" at bounding box center [585, 307] width 1171 height 615
click at [257, 415] on button "Bell MT Italic" at bounding box center [241, 420] width 122 height 22
click at [259, 335] on div "Arial Black" at bounding box center [251, 336] width 87 height 12
click at [243, 414] on button "Arial Black" at bounding box center [241, 420] width 122 height 22
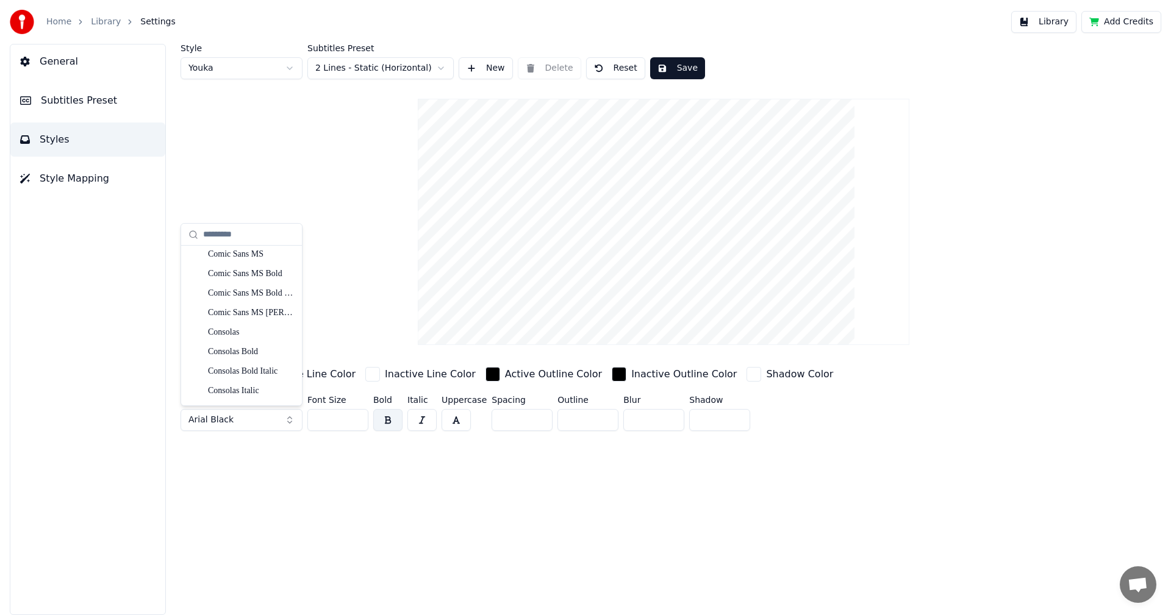
scroll to position [1585, 0]
click at [250, 332] on div "Comic Sans MS" at bounding box center [251, 330] width 87 height 12
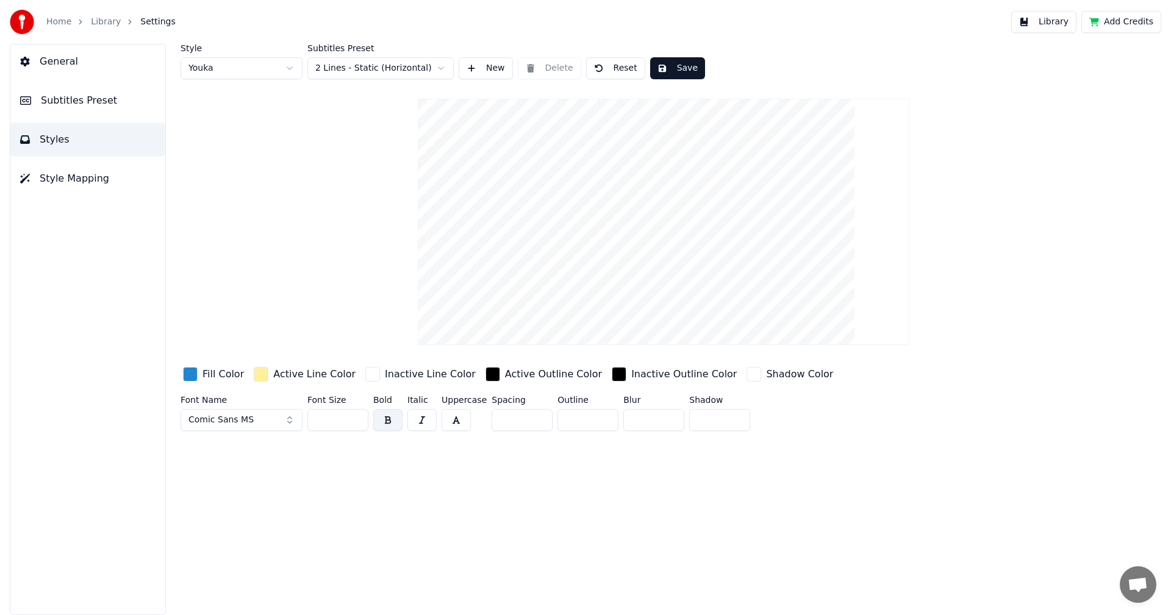
click at [238, 418] on span "Comic Sans MS" at bounding box center [220, 420] width 65 height 12
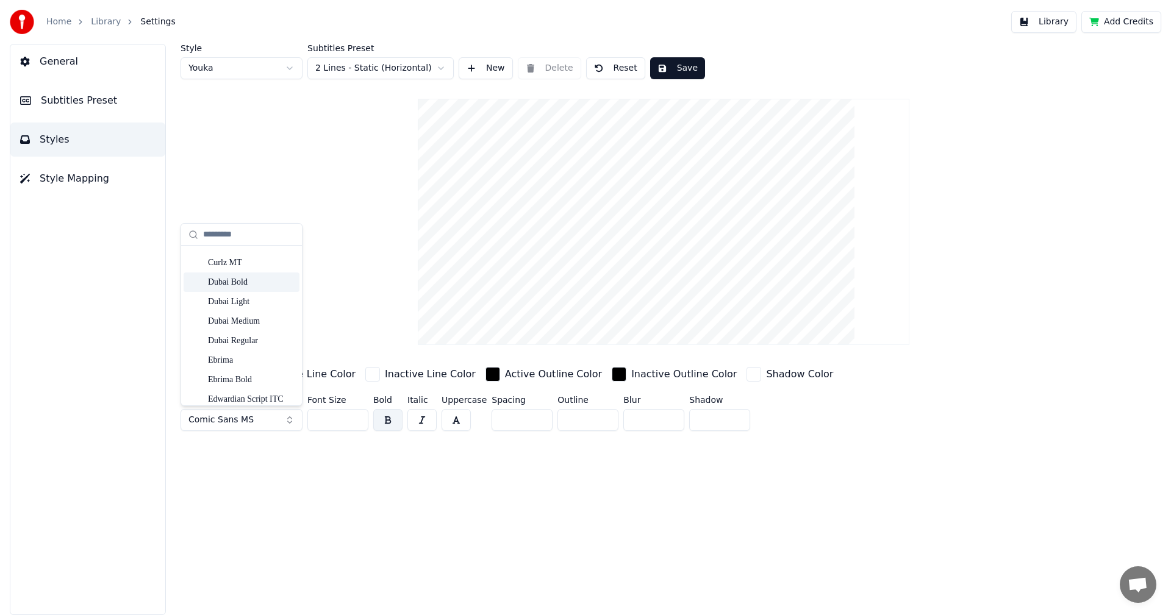
scroll to position [2195, 0]
click at [704, 158] on video at bounding box center [663, 222] width 491 height 246
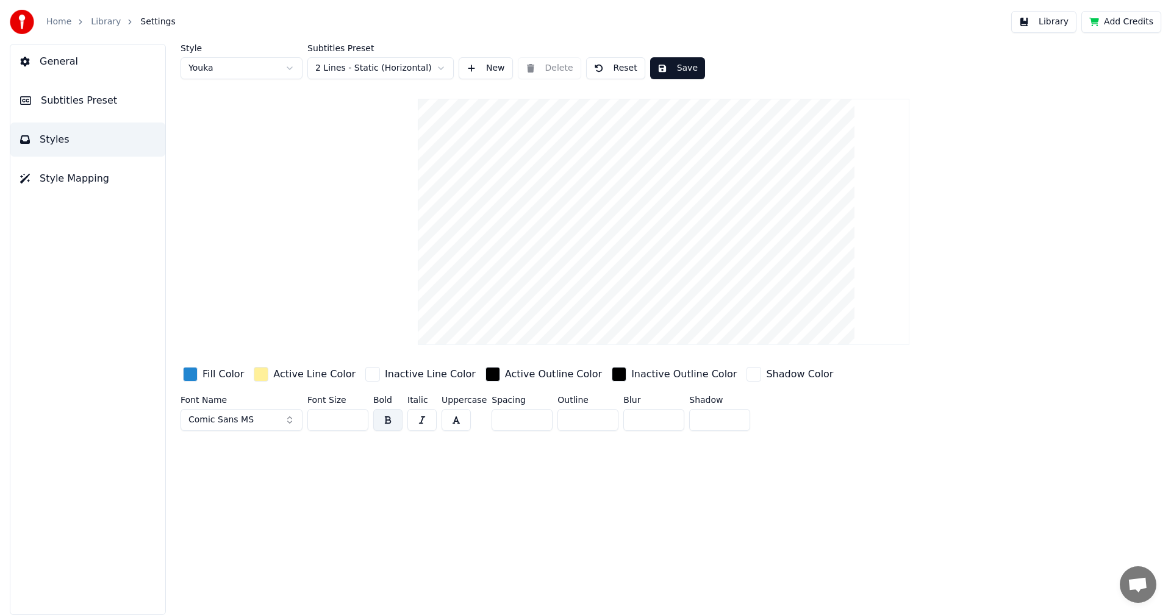
drag, startPoint x: 705, startPoint y: 148, endPoint x: 674, endPoint y: 207, distance: 67.1
click at [674, 207] on video at bounding box center [663, 222] width 491 height 246
click at [676, 65] on button "Save" at bounding box center [677, 68] width 55 height 22
click at [1060, 23] on button "Library" at bounding box center [1043, 22] width 65 height 22
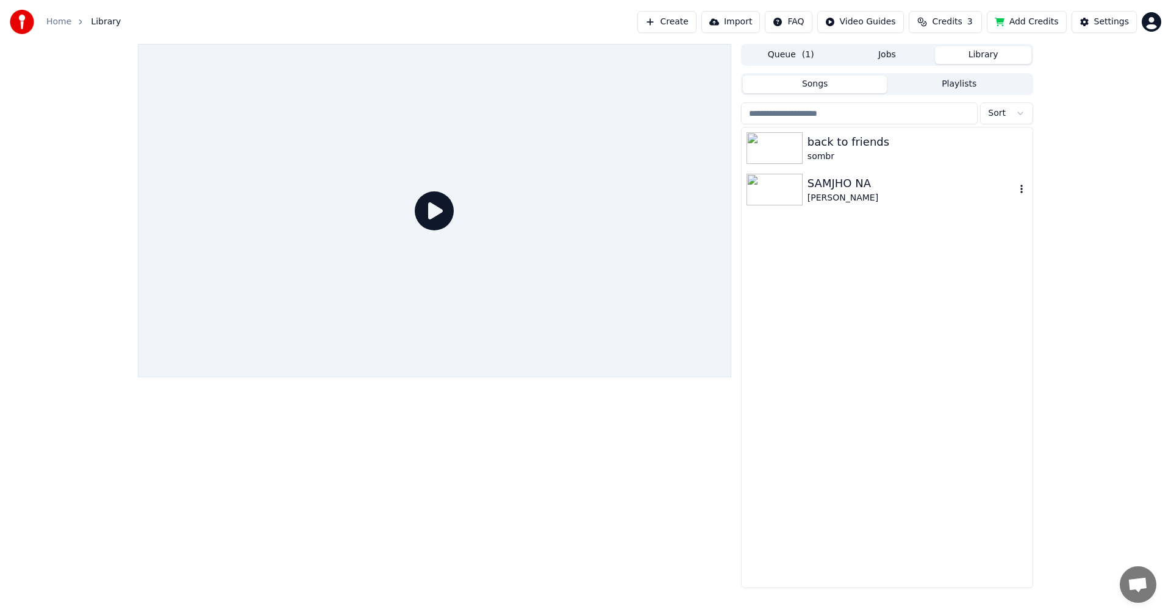
click at [818, 180] on div "SAMJHO NA" at bounding box center [911, 183] width 208 height 17
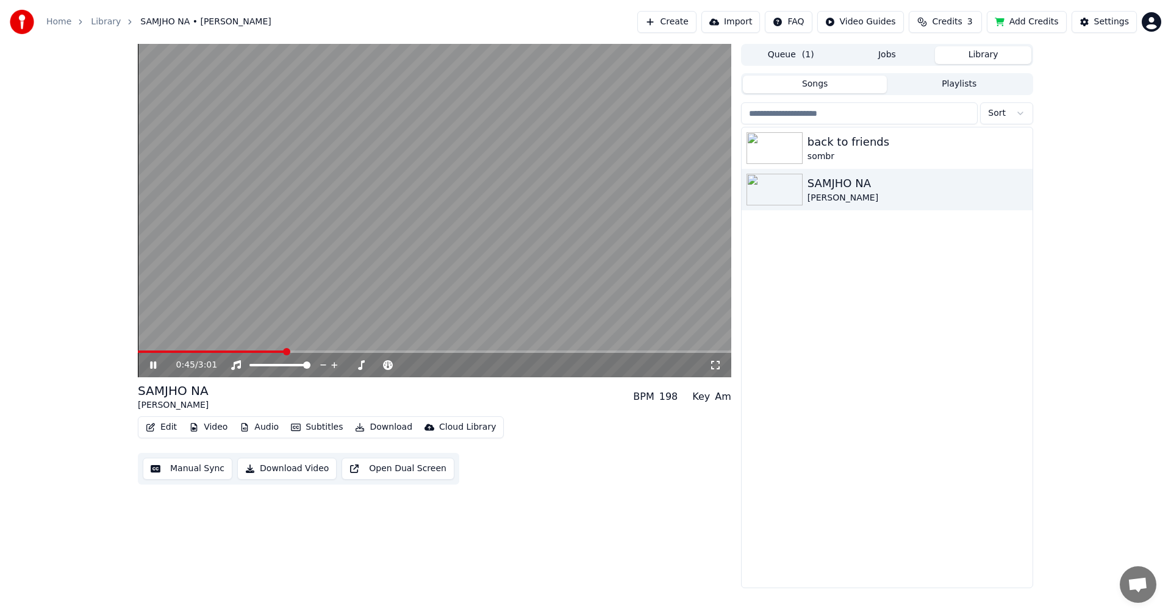
click at [286, 355] on span at bounding box center [286, 351] width 7 height 7
click at [159, 347] on video at bounding box center [434, 211] width 593 height 334
click at [138, 353] on span at bounding box center [138, 352] width 0 height 2
click at [791, 133] on img at bounding box center [774, 148] width 56 height 32
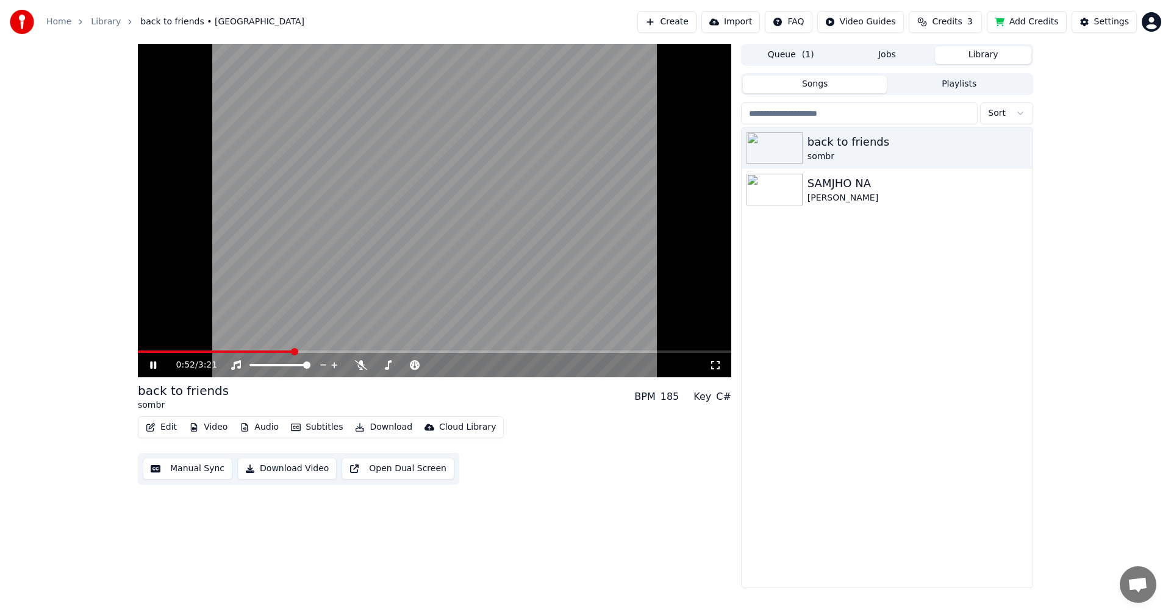
click at [499, 180] on video at bounding box center [434, 211] width 593 height 334
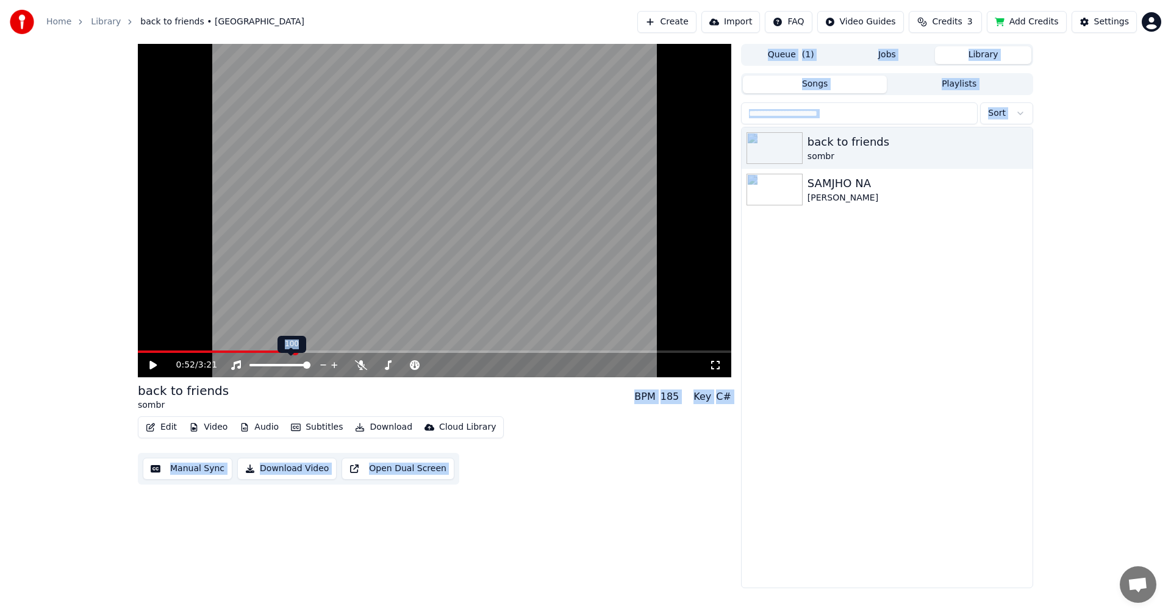
drag, startPoint x: 305, startPoint y: 350, endPoint x: 363, endPoint y: 349, distance: 57.3
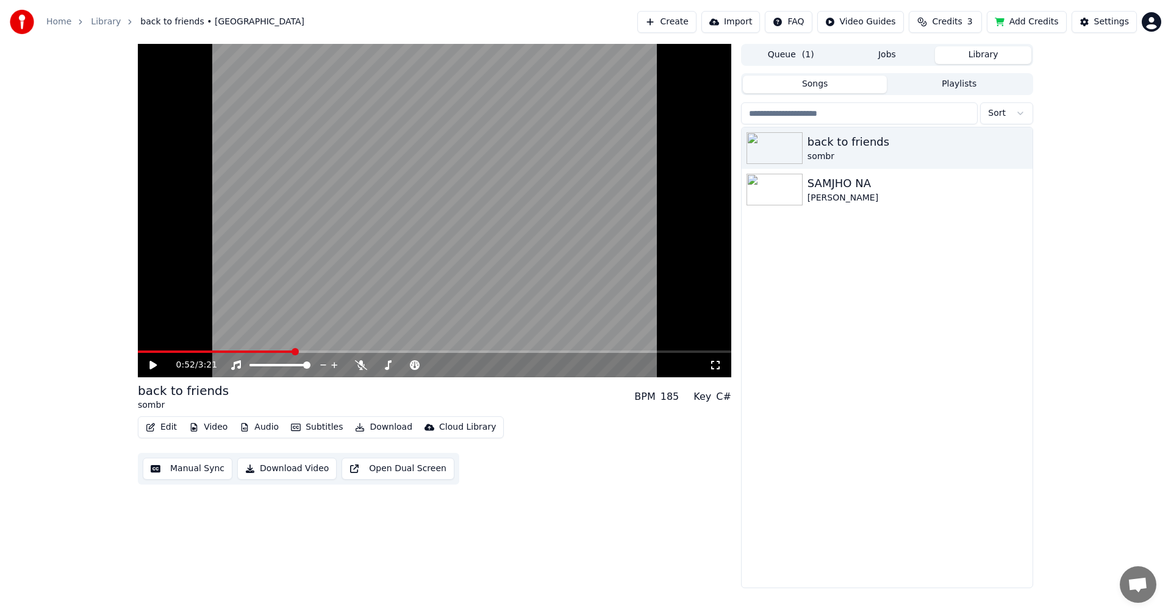
click at [845, 349] on div "back to friends sombr SAMJHO NA [PERSON_NAME]" at bounding box center [886, 357] width 291 height 460
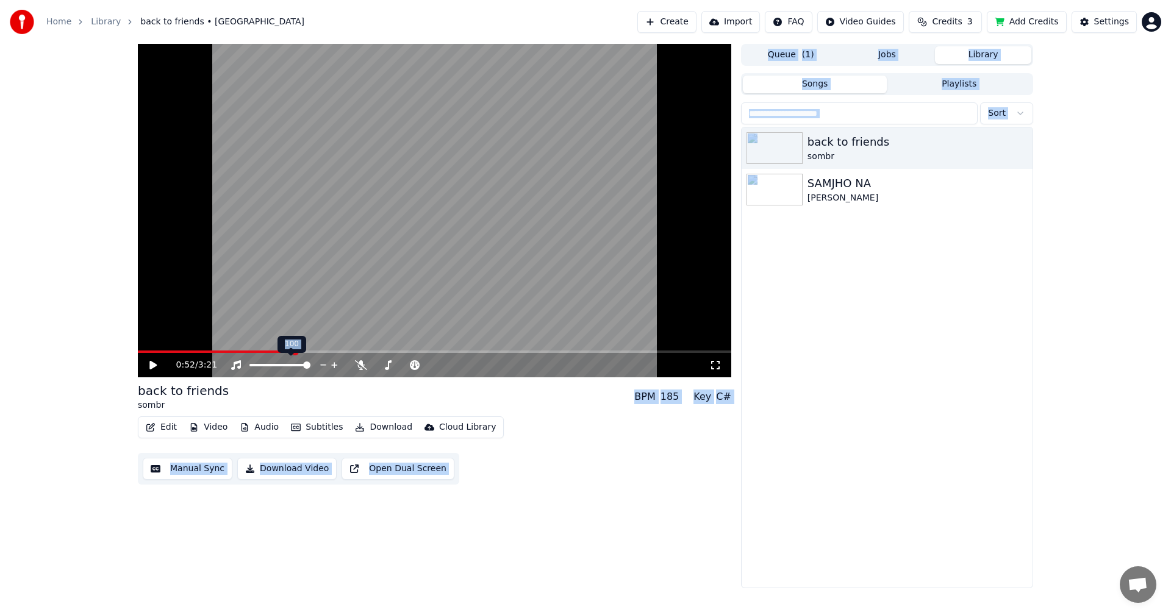
drag, startPoint x: 291, startPoint y: 351, endPoint x: 152, endPoint y: 359, distance: 139.2
drag, startPoint x: 971, startPoint y: 570, endPoint x: 520, endPoint y: 565, distance: 450.6
click at [973, 573] on div "back to friends sombr SAMJHO NA [PERSON_NAME]" at bounding box center [886, 357] width 291 height 460
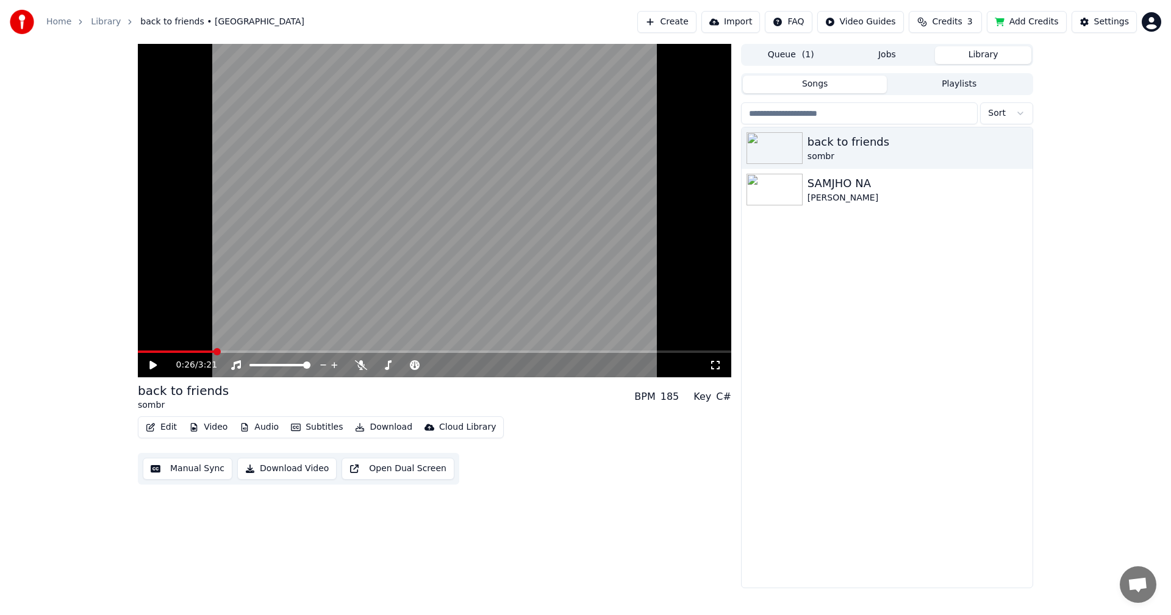
click at [215, 351] on span at bounding box center [216, 351] width 7 height 7
click at [138, 353] on span at bounding box center [141, 351] width 7 height 7
click at [169, 535] on div "0:00 / 3:21 back to friends sombr BPM 185 Key C# Edit Video Audio Subtitles Dow…" at bounding box center [434, 316] width 593 height 544
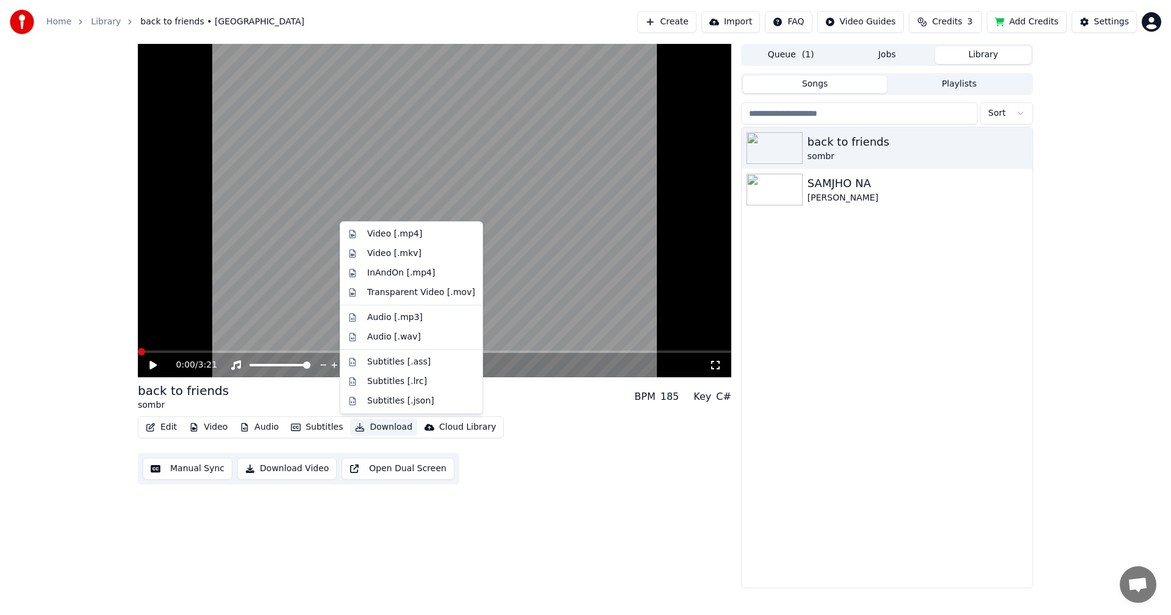
click at [362, 424] on button "Download" at bounding box center [383, 427] width 67 height 17
click at [425, 376] on div "Subtitles [.lrc]" at bounding box center [421, 382] width 108 height 12
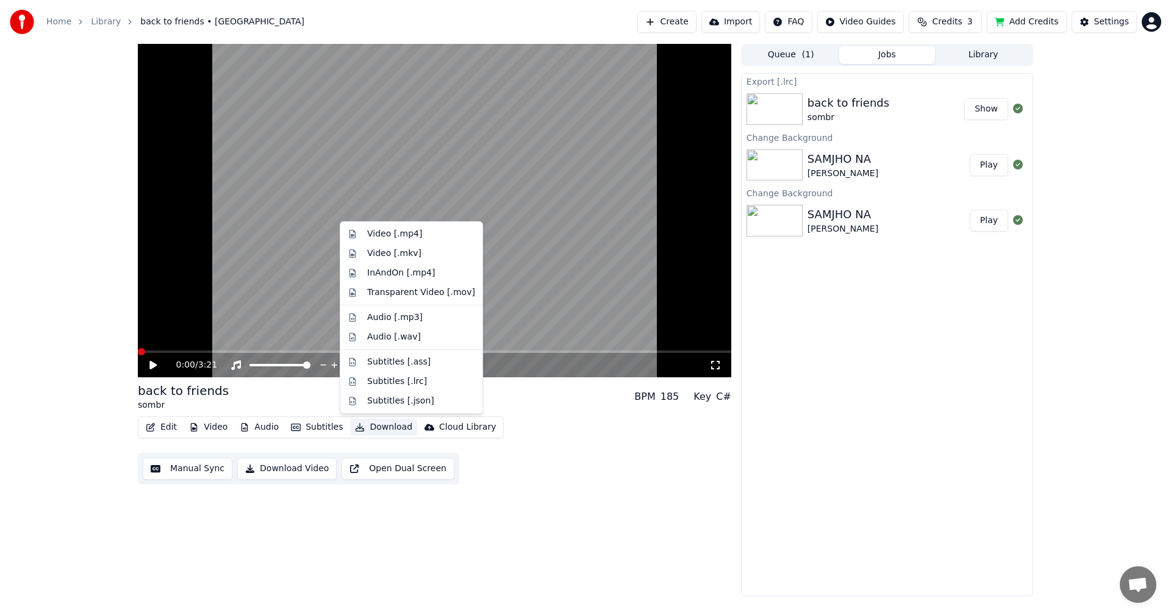
click at [370, 425] on button "Download" at bounding box center [383, 427] width 67 height 17
click at [424, 335] on div "Audio [.wav]" at bounding box center [421, 337] width 108 height 12
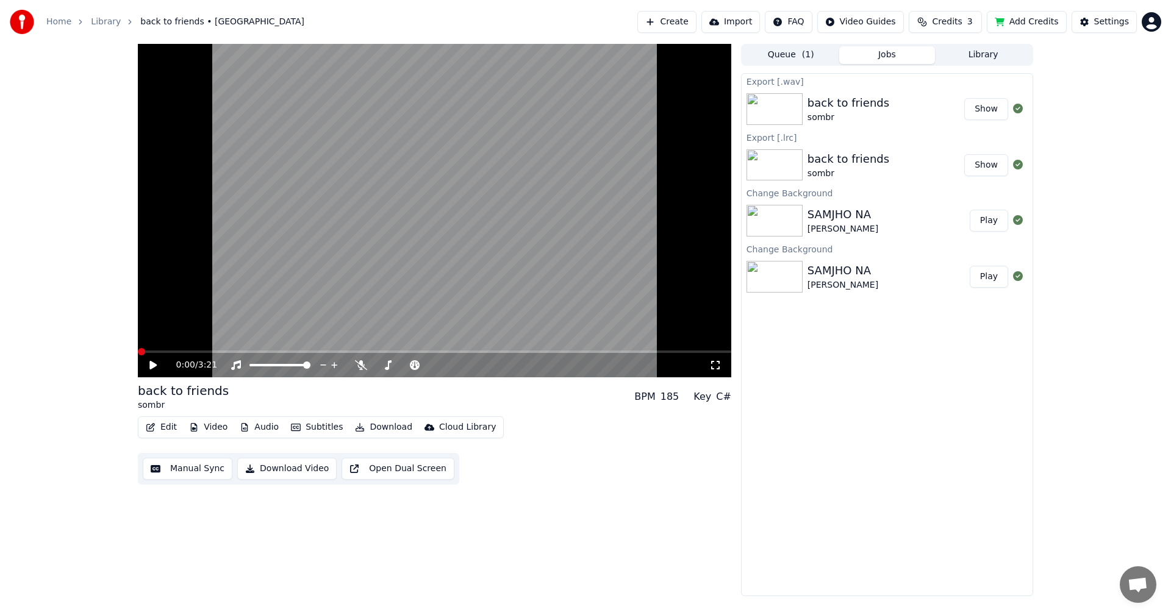
click at [833, 101] on div "back to friends" at bounding box center [848, 103] width 82 height 17
click at [982, 111] on button "Show" at bounding box center [986, 109] width 44 height 22
click at [858, 130] on div "Export [.lrc]" at bounding box center [886, 137] width 291 height 15
click at [858, 114] on div "sombr" at bounding box center [848, 118] width 82 height 12
click at [857, 107] on div "back to friends" at bounding box center [848, 103] width 82 height 17
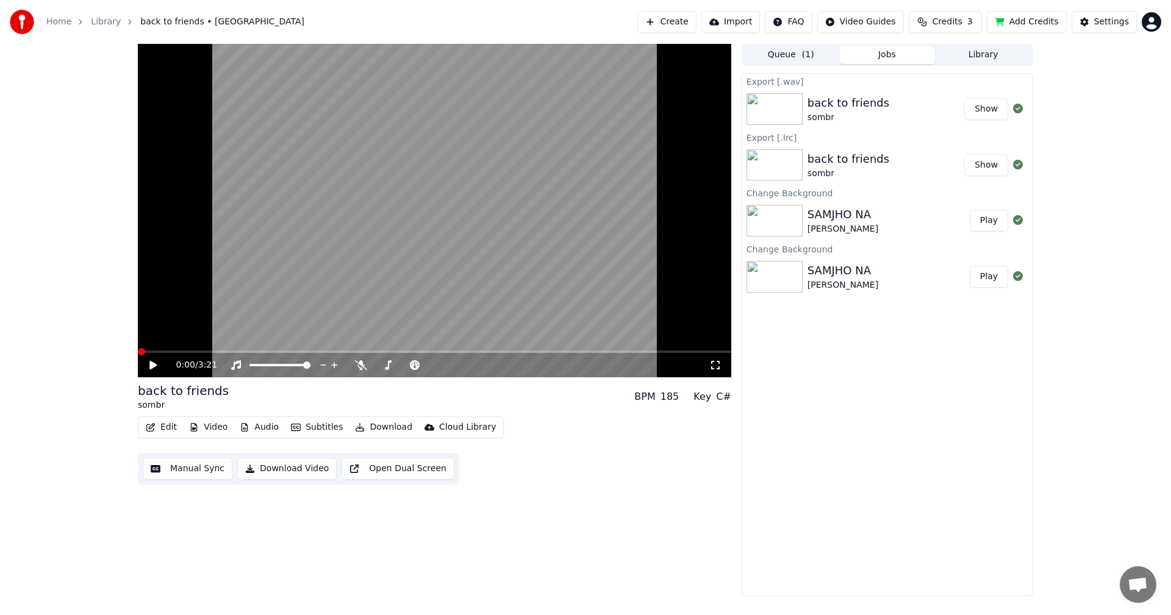
click at [857, 107] on div "back to friends" at bounding box center [848, 103] width 82 height 17
click at [149, 366] on icon at bounding box center [162, 365] width 29 height 10
click at [154, 352] on span at bounding box center [149, 351] width 7 height 7
click at [150, 365] on icon at bounding box center [162, 365] width 29 height 10
click at [1001, 160] on button "Show" at bounding box center [986, 165] width 44 height 22
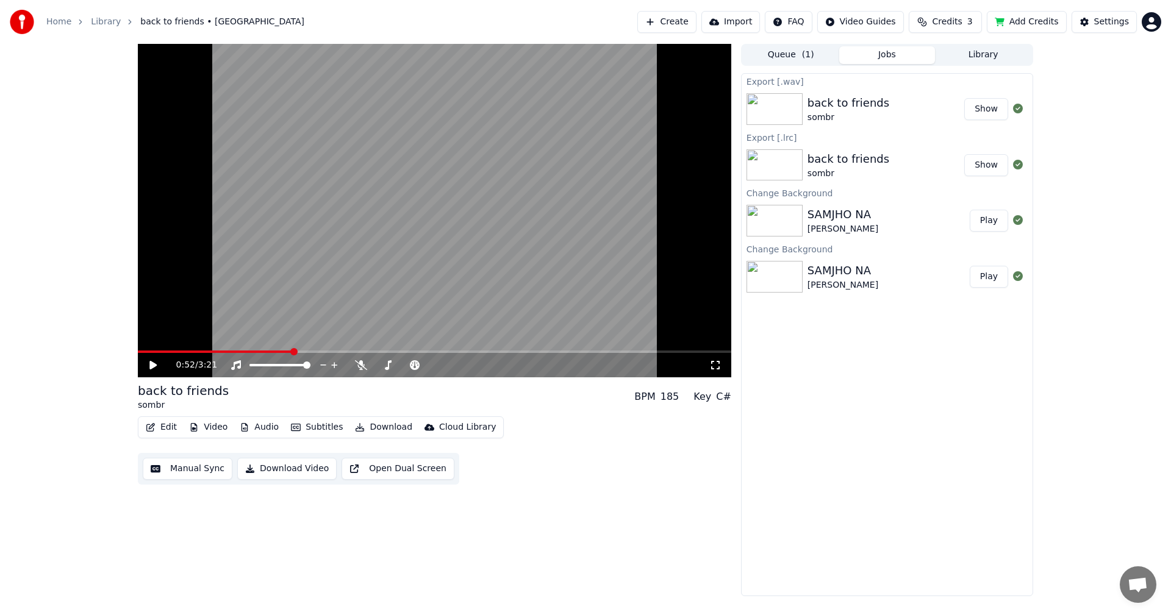
click at [385, 425] on button "Download" at bounding box center [383, 427] width 67 height 17
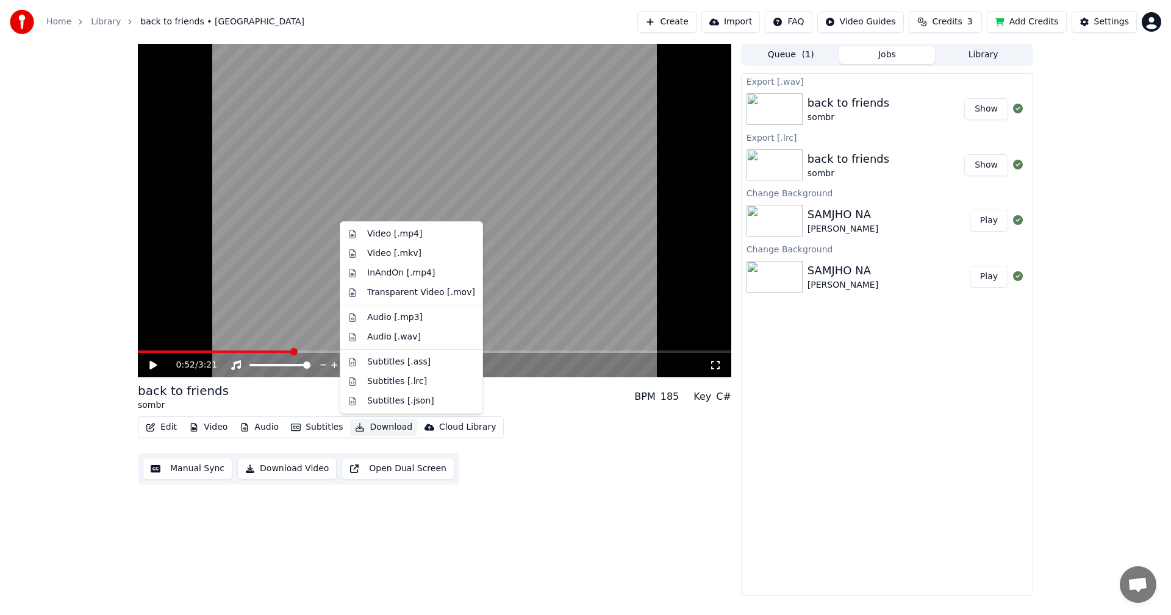
click at [551, 468] on div "Edit Video Audio Subtitles Download Cloud Library Manual Sync Download Video Op…" at bounding box center [434, 450] width 593 height 68
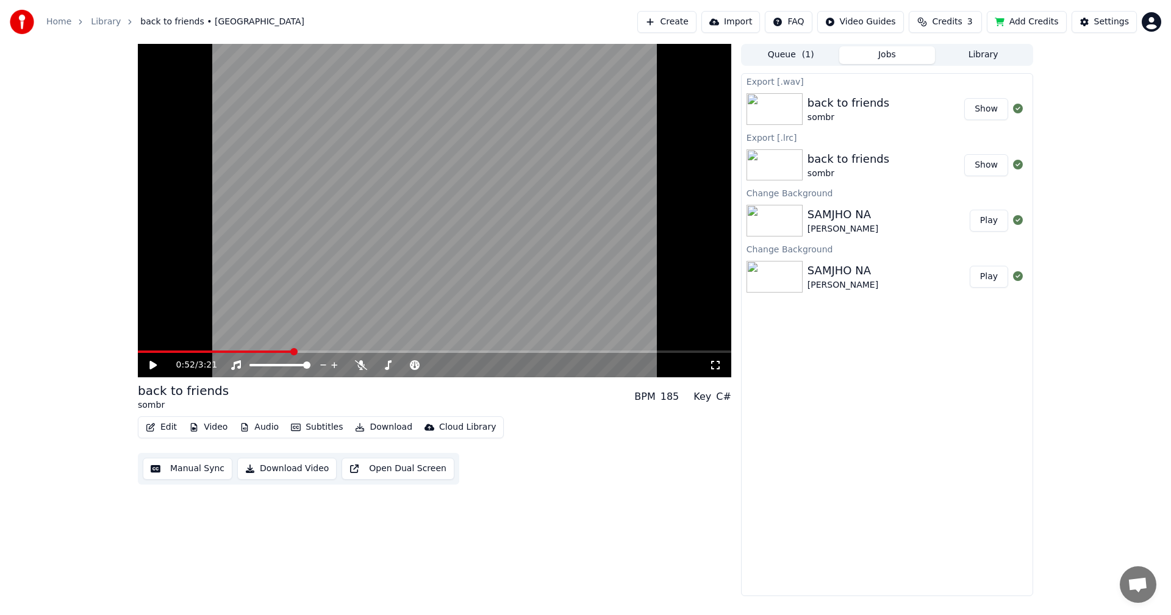
click at [384, 426] on button "Download" at bounding box center [383, 427] width 67 height 17
